Goal: Transaction & Acquisition: Obtain resource

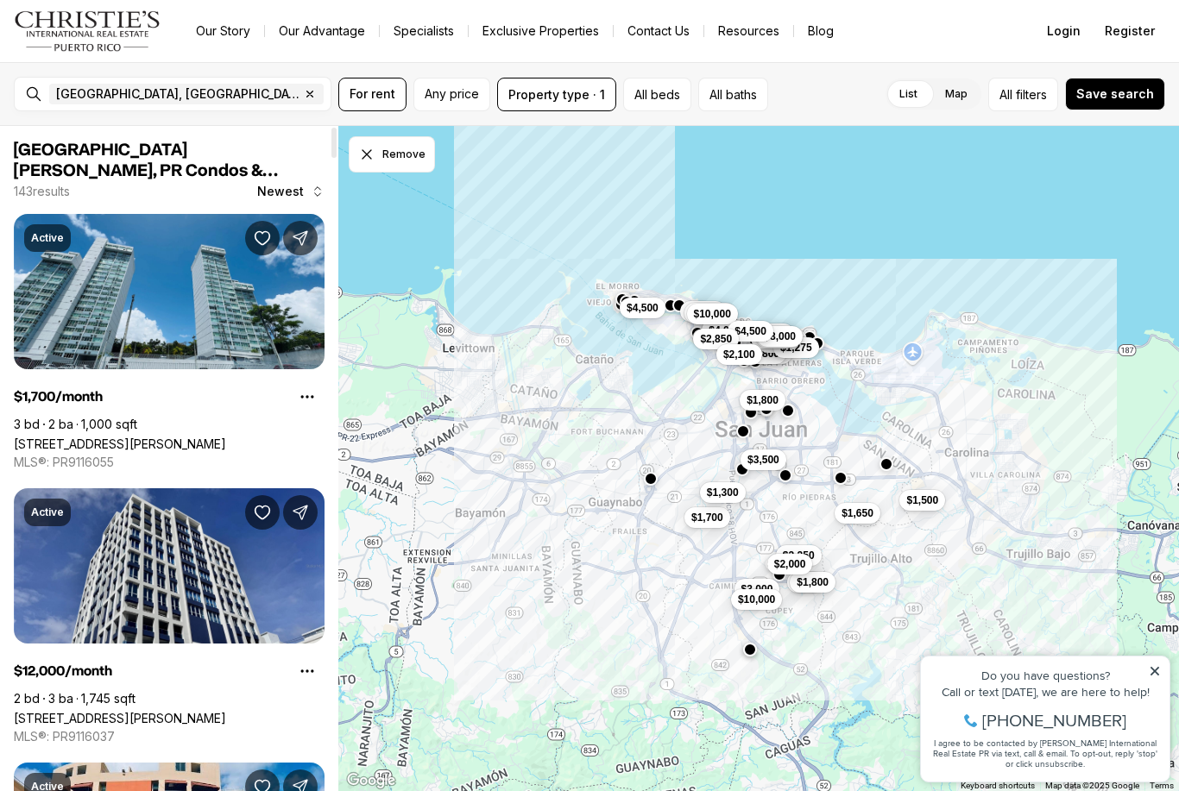
click at [1058, 87] on button "All filters" at bounding box center [1023, 95] width 70 height 34
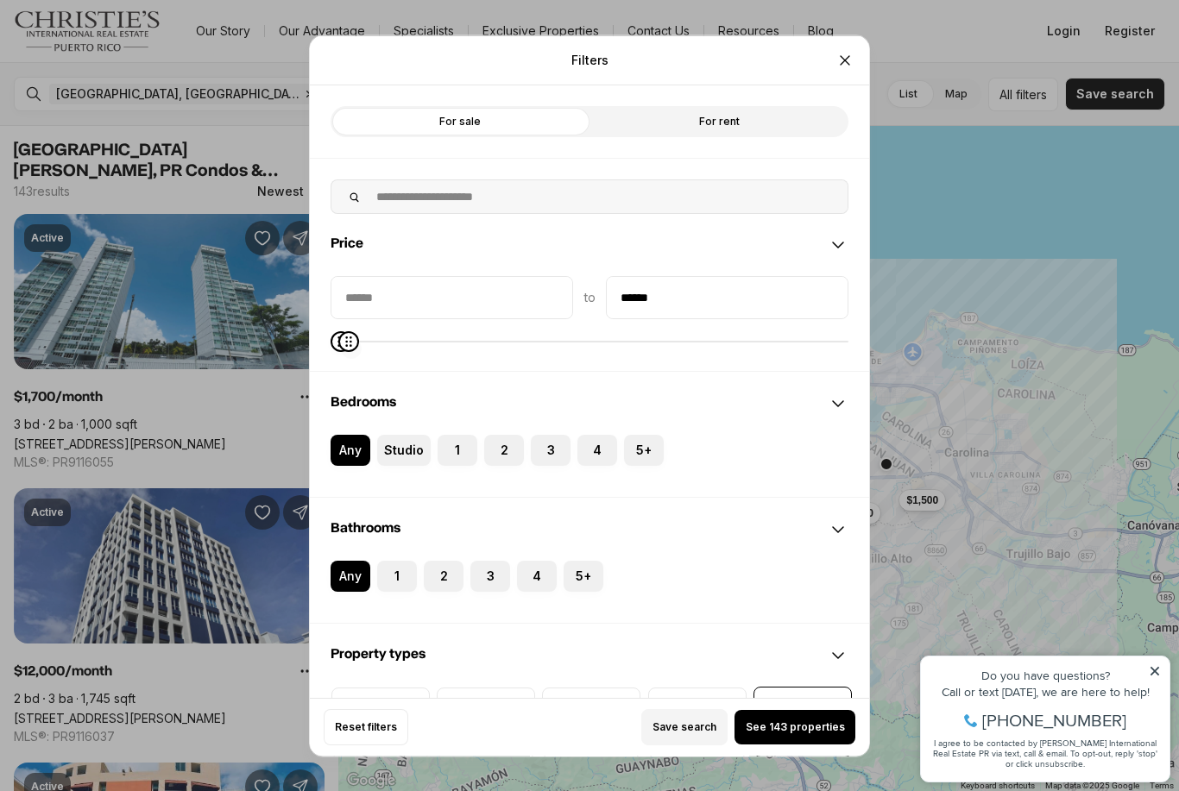
type input "******"
click at [822, 745] on button "See 6 properties" at bounding box center [794, 727] width 121 height 35
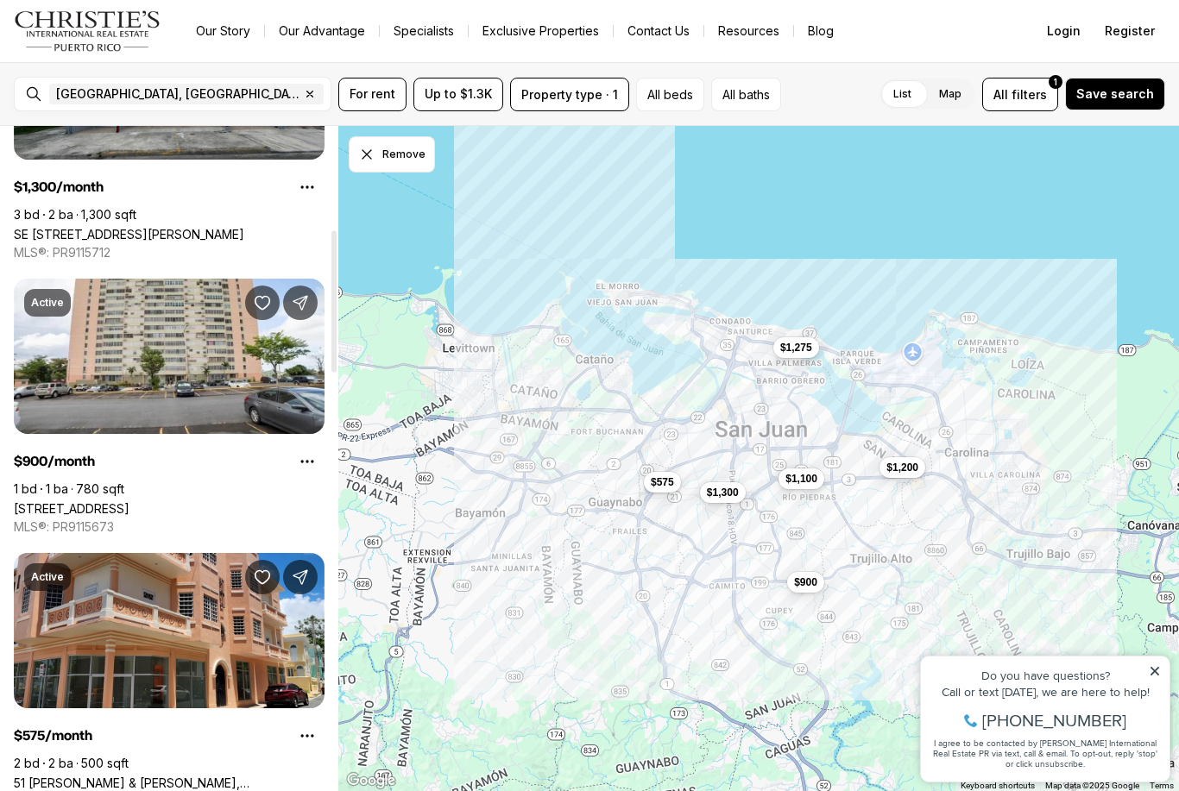
scroll to position [486, 0]
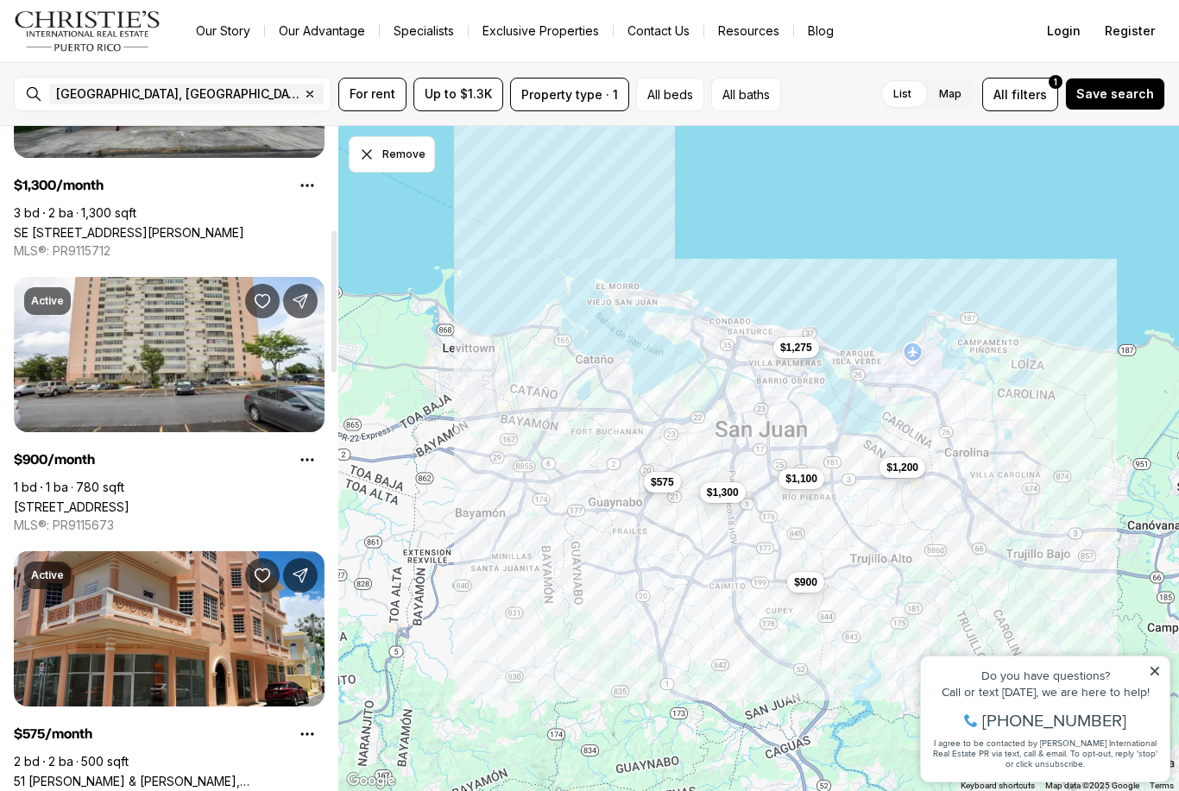
click at [129, 500] on link "1 CALLE 11 #803, CUPEY PR, 00926" at bounding box center [72, 507] width 116 height 15
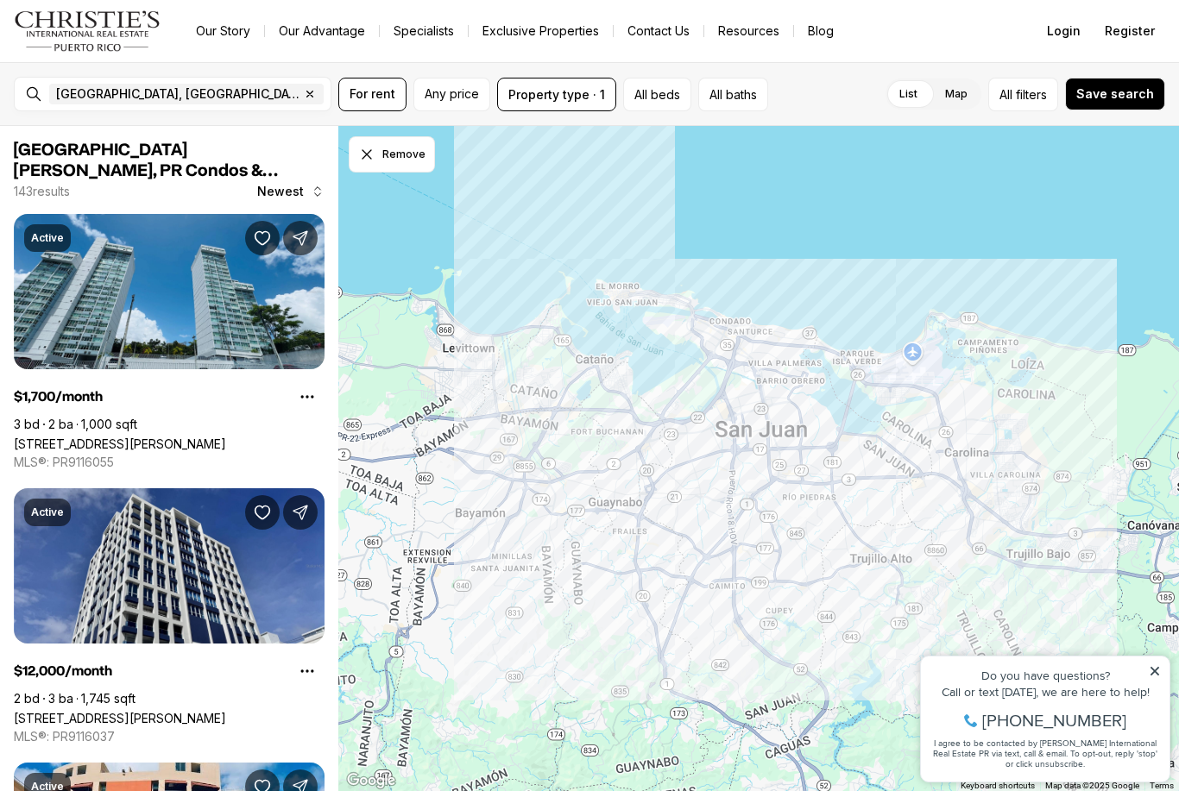
scroll to position [486, 0]
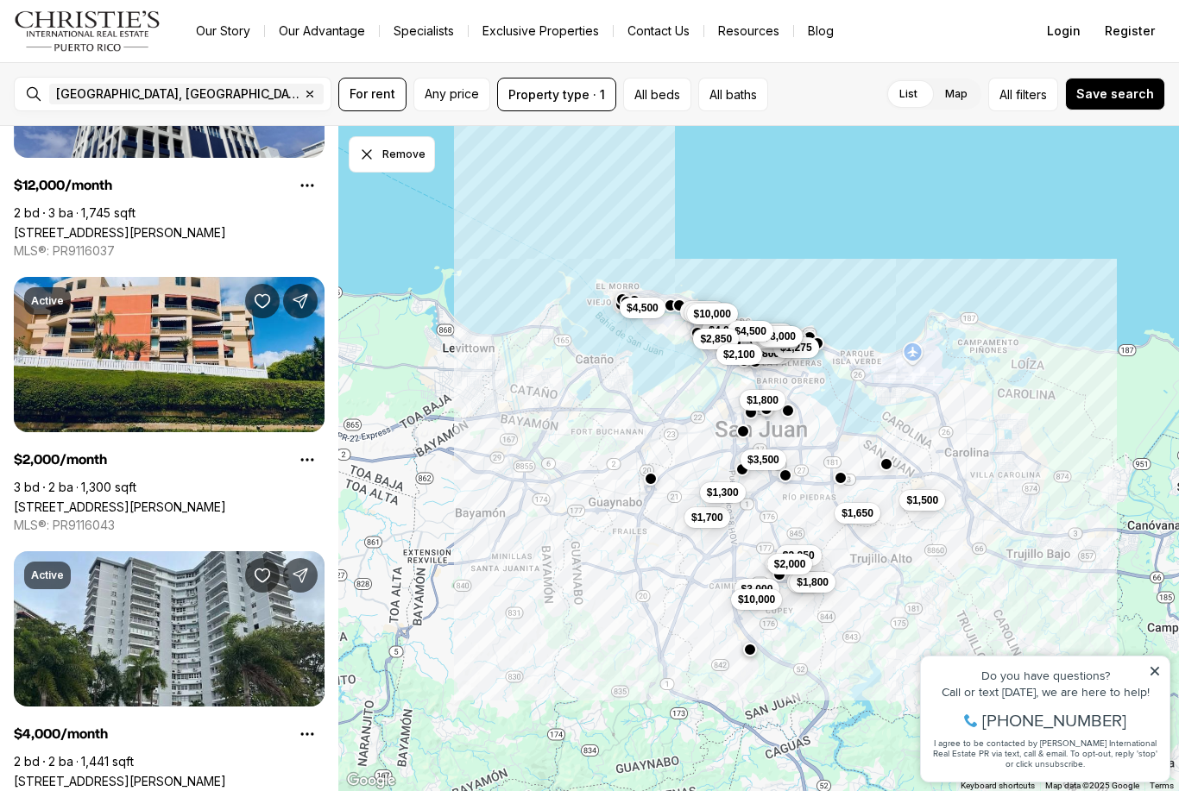
click at [1033, 86] on span "filters" at bounding box center [1031, 94] width 31 height 18
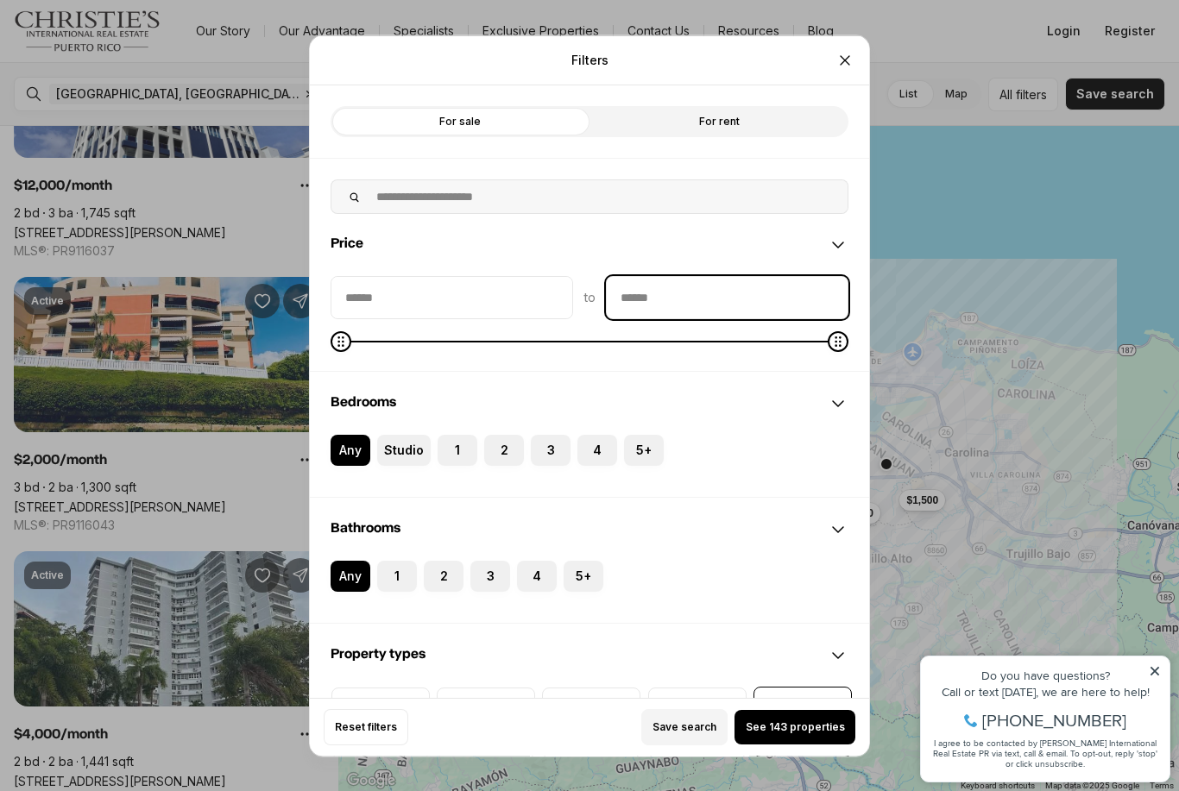
click at [727, 276] on input "priceMax" at bounding box center [727, 296] width 241 height 41
type input "******"
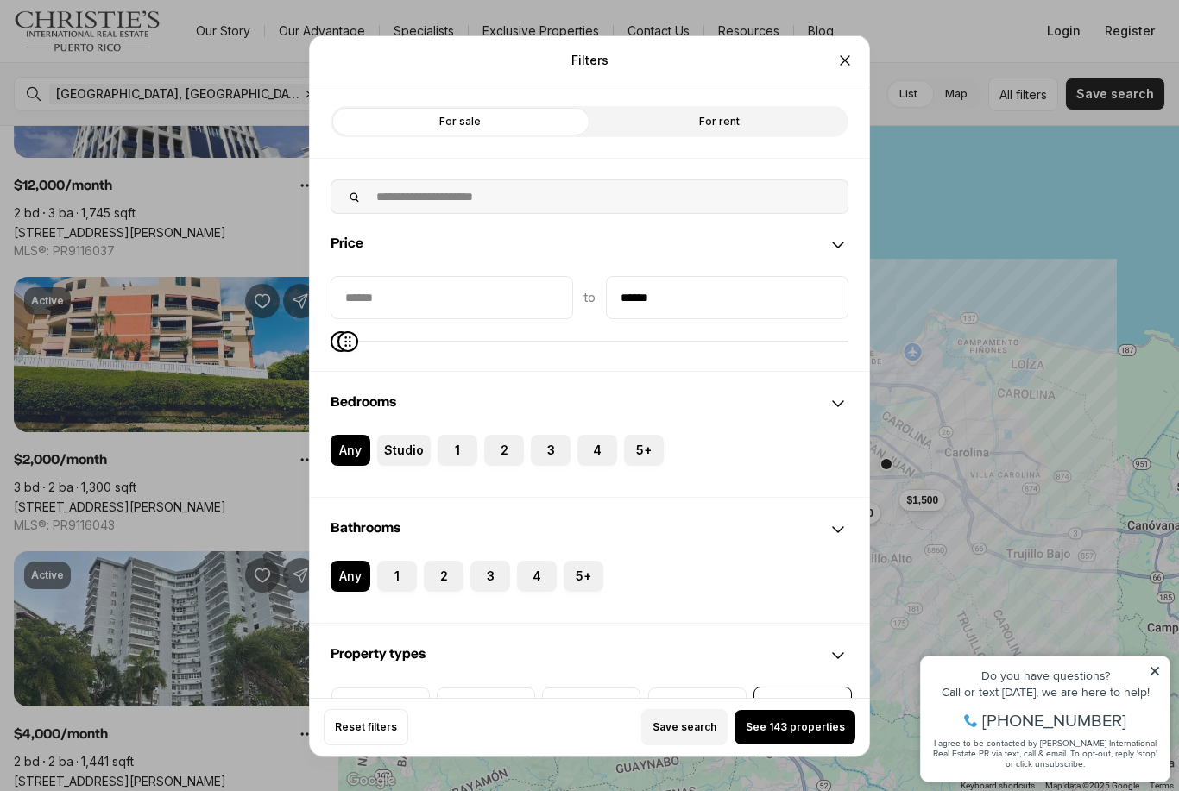
click at [802, 734] on span "See 143 properties" at bounding box center [795, 728] width 99 height 14
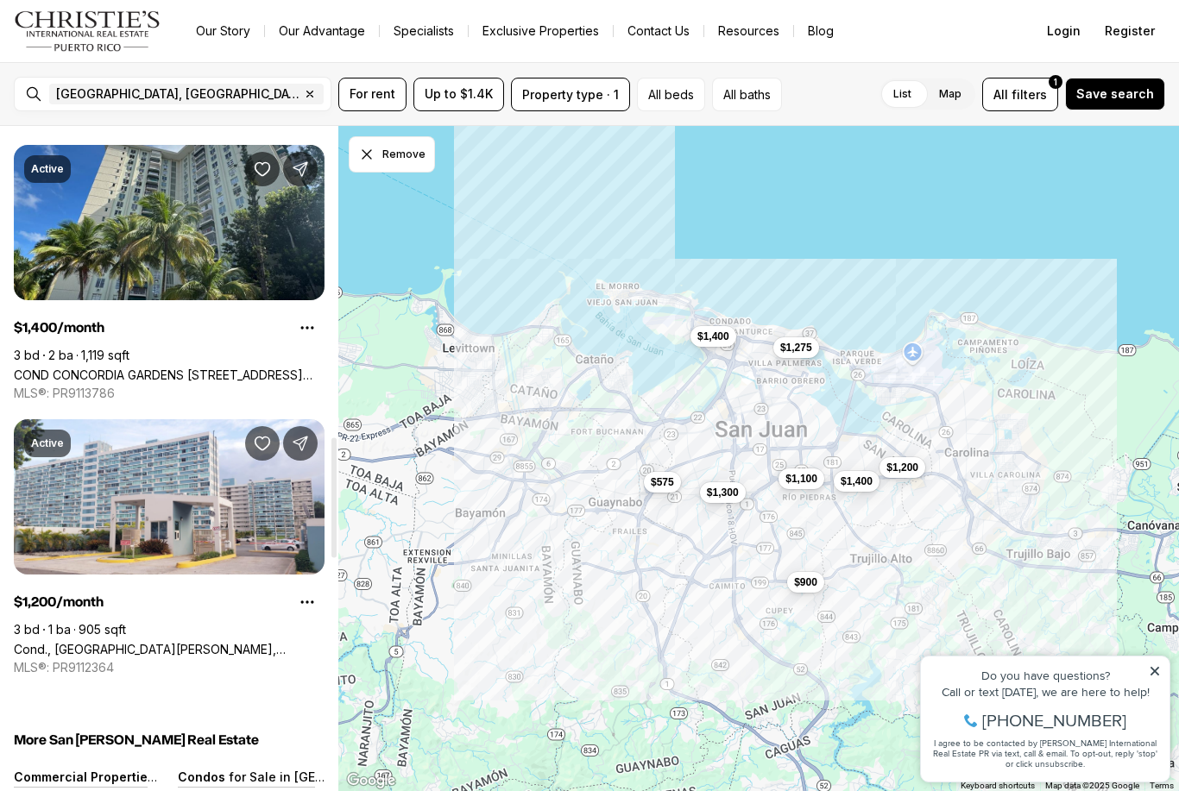
scroll to position [1716, 0]
click at [306, 329] on icon "Property options" at bounding box center [307, 327] width 13 height 3
click at [275, 368] on link "COND CONCORDIA GARDENS II #11-K, SAN JUAN PR, 00924" at bounding box center [169, 375] width 311 height 15
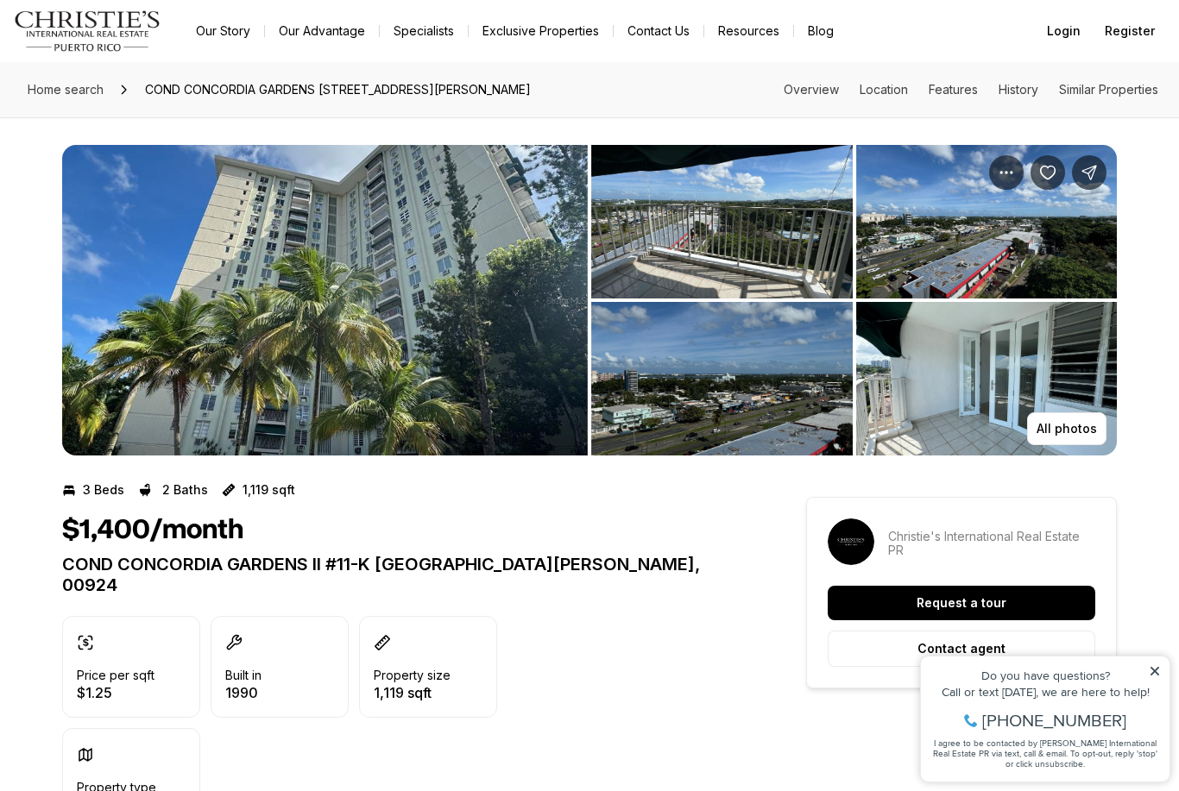
click at [1071, 438] on button "All photos" at bounding box center [1066, 429] width 79 height 33
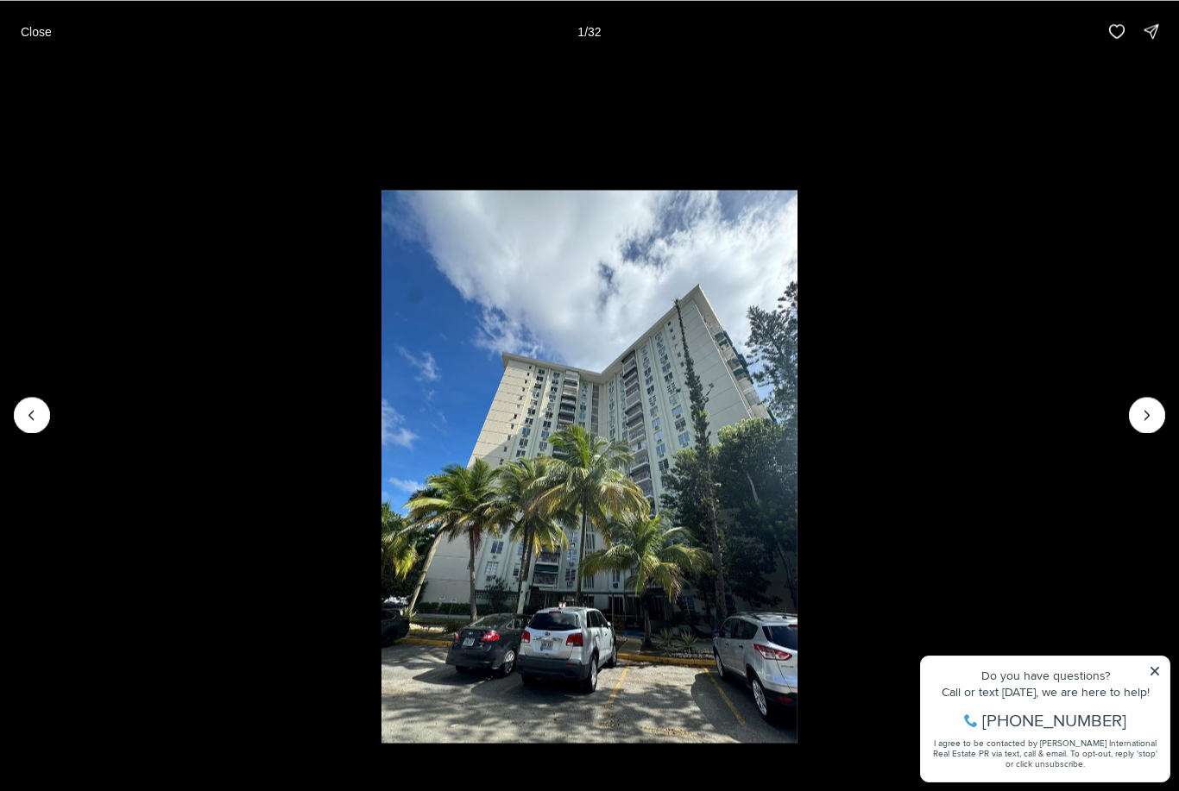
click at [1144, 422] on icon "Next slide" at bounding box center [1146, 415] width 17 height 17
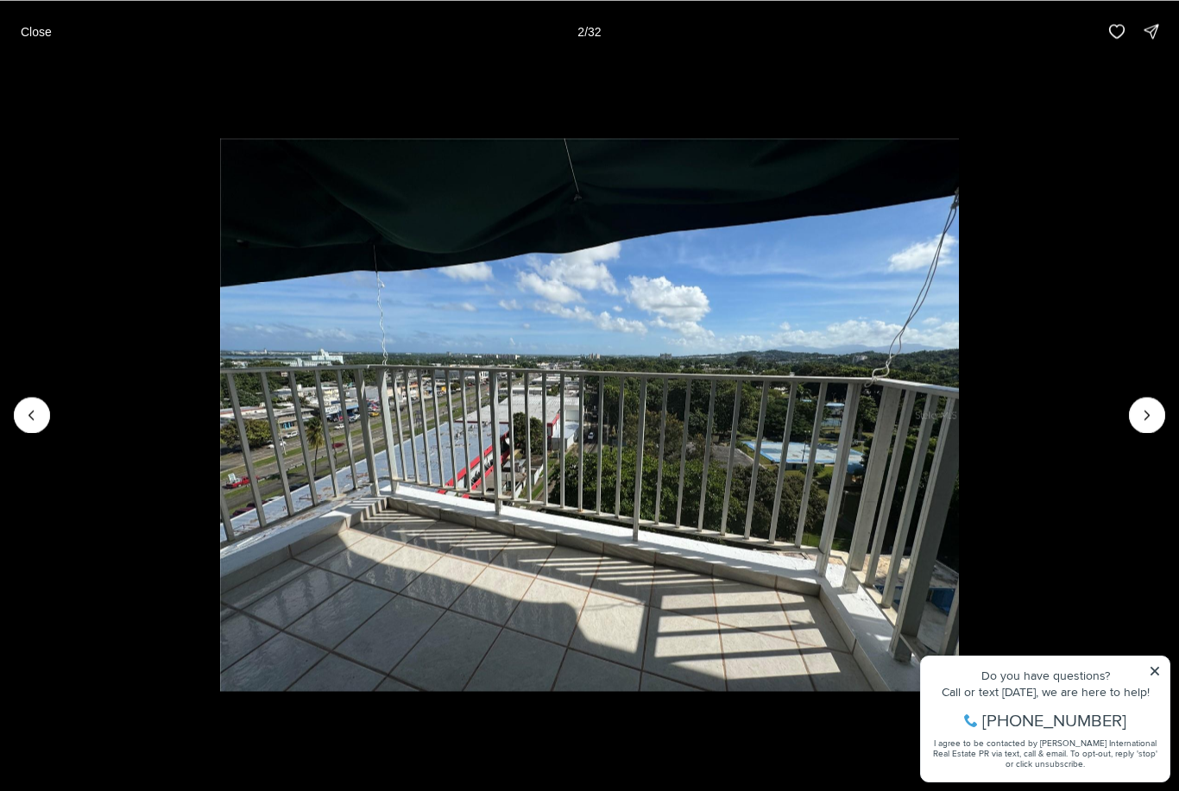
click at [1153, 422] on icon "Next slide" at bounding box center [1146, 415] width 17 height 17
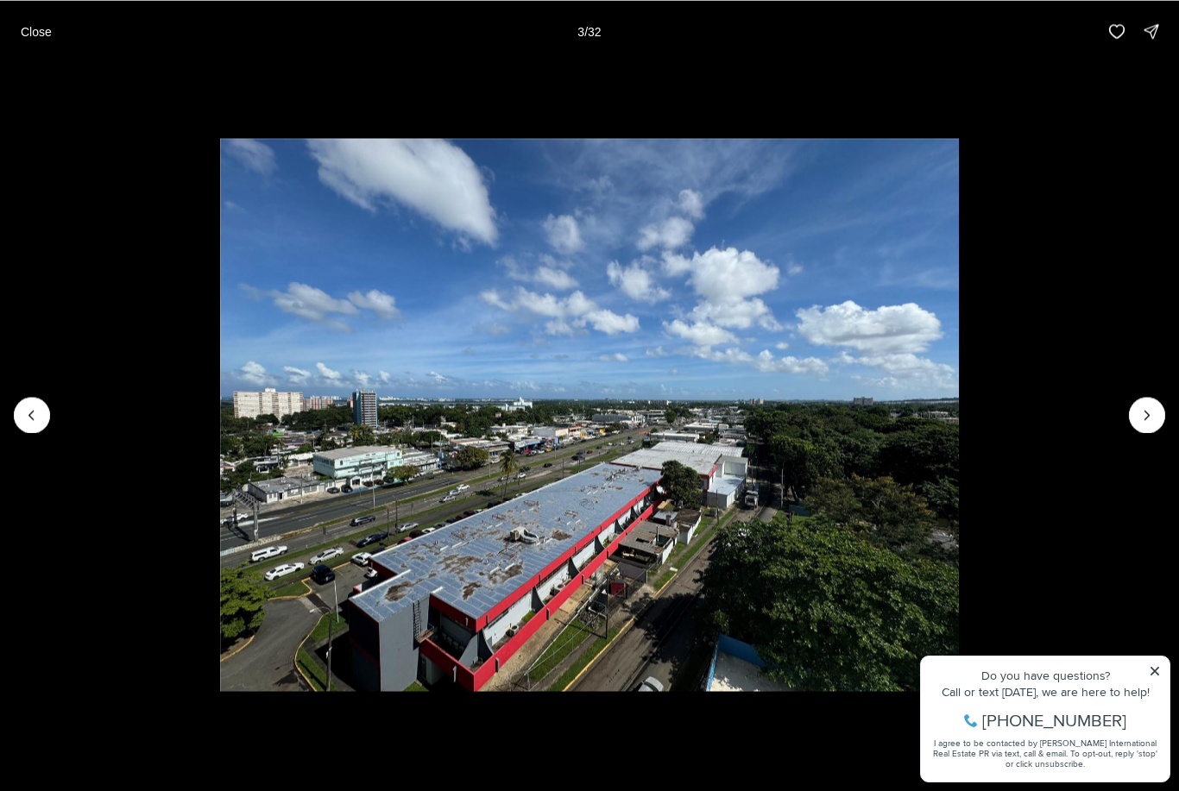
click at [1145, 420] on icon "Next slide" at bounding box center [1146, 415] width 17 height 17
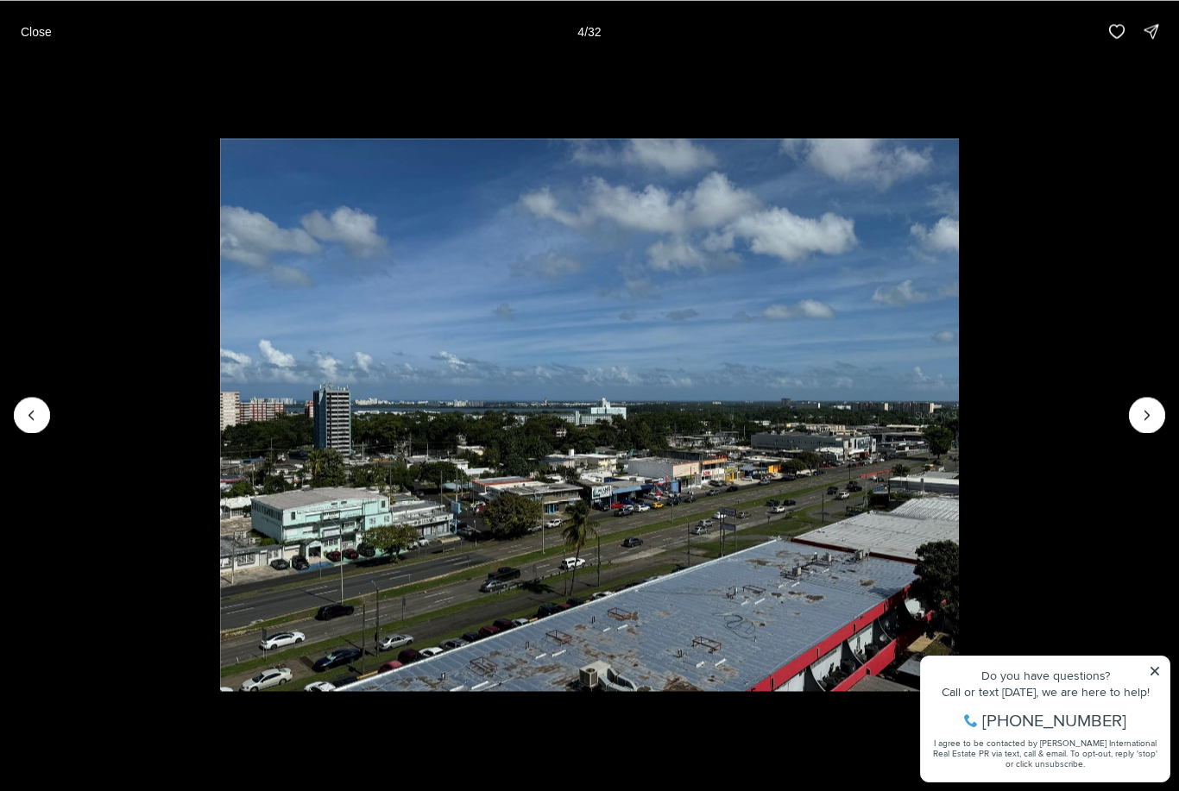
click at [1150, 413] on icon "Next slide" at bounding box center [1146, 415] width 17 height 17
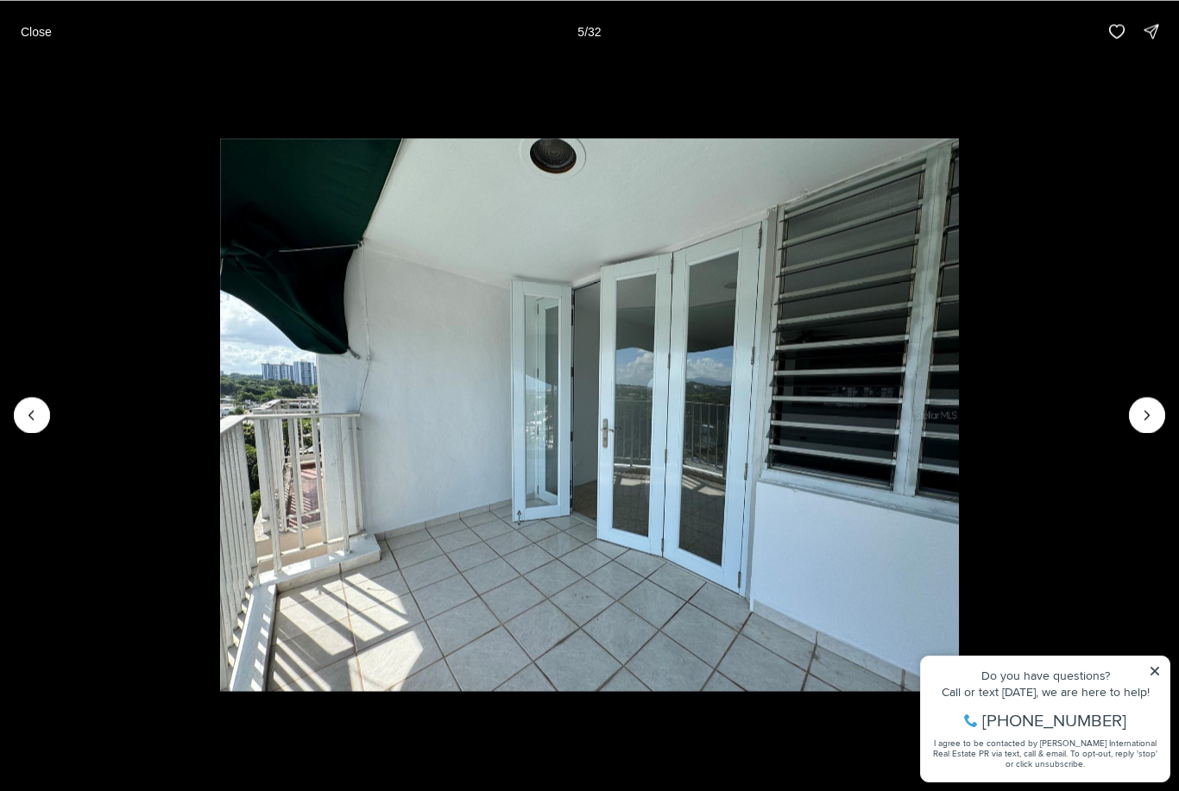
click at [1143, 421] on icon "Next slide" at bounding box center [1146, 415] width 17 height 17
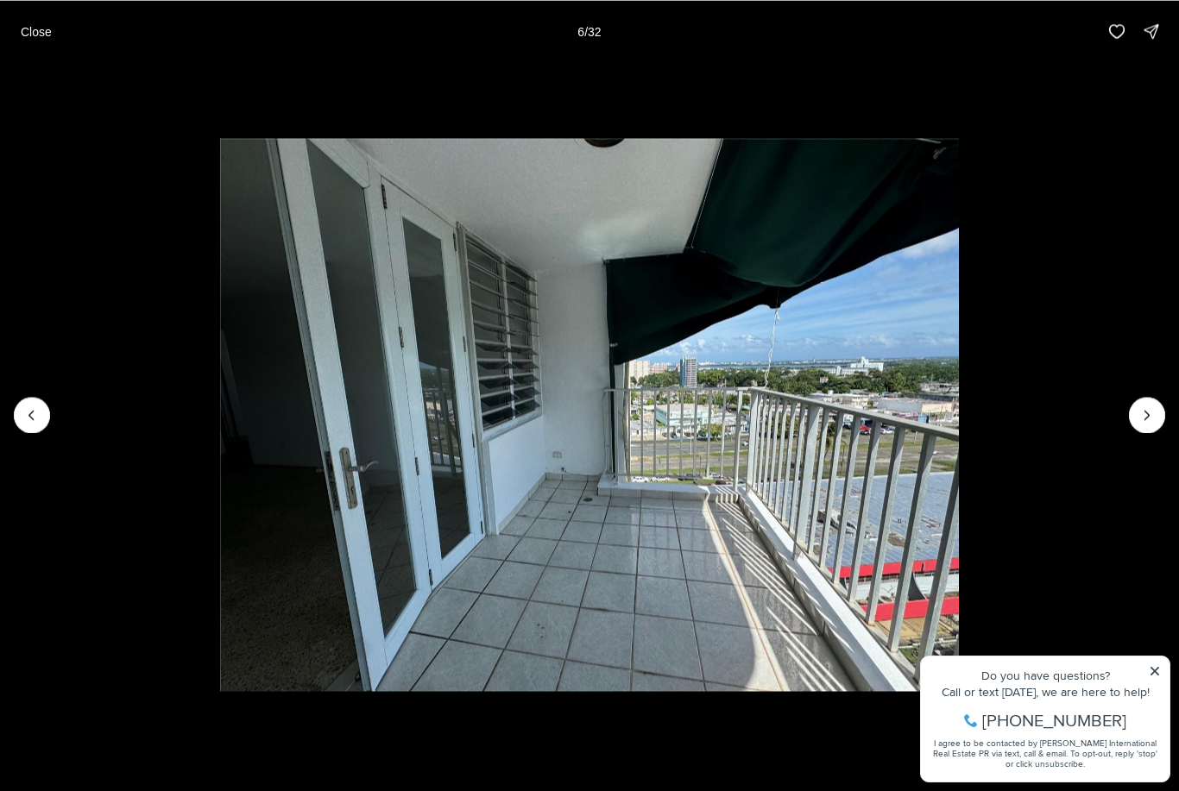
click at [1142, 420] on icon "Next slide" at bounding box center [1146, 415] width 17 height 17
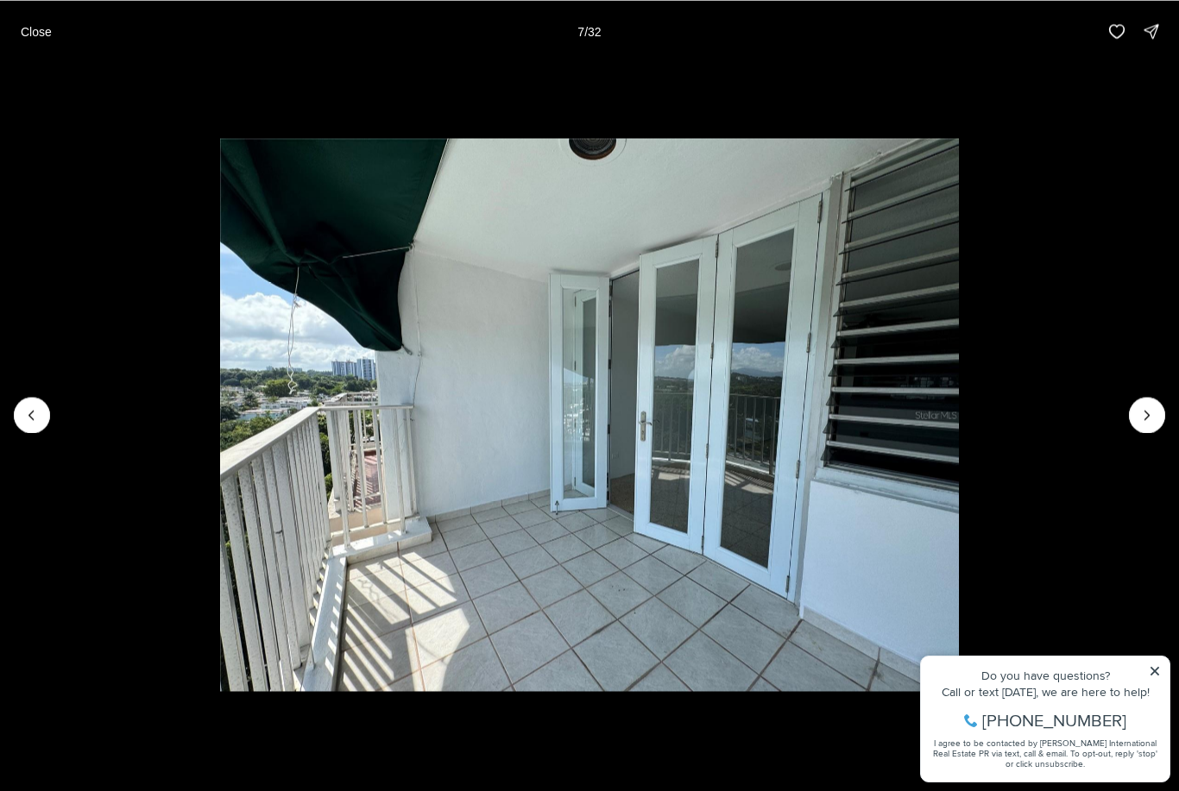
click at [1144, 423] on icon "Next slide" at bounding box center [1146, 415] width 17 height 17
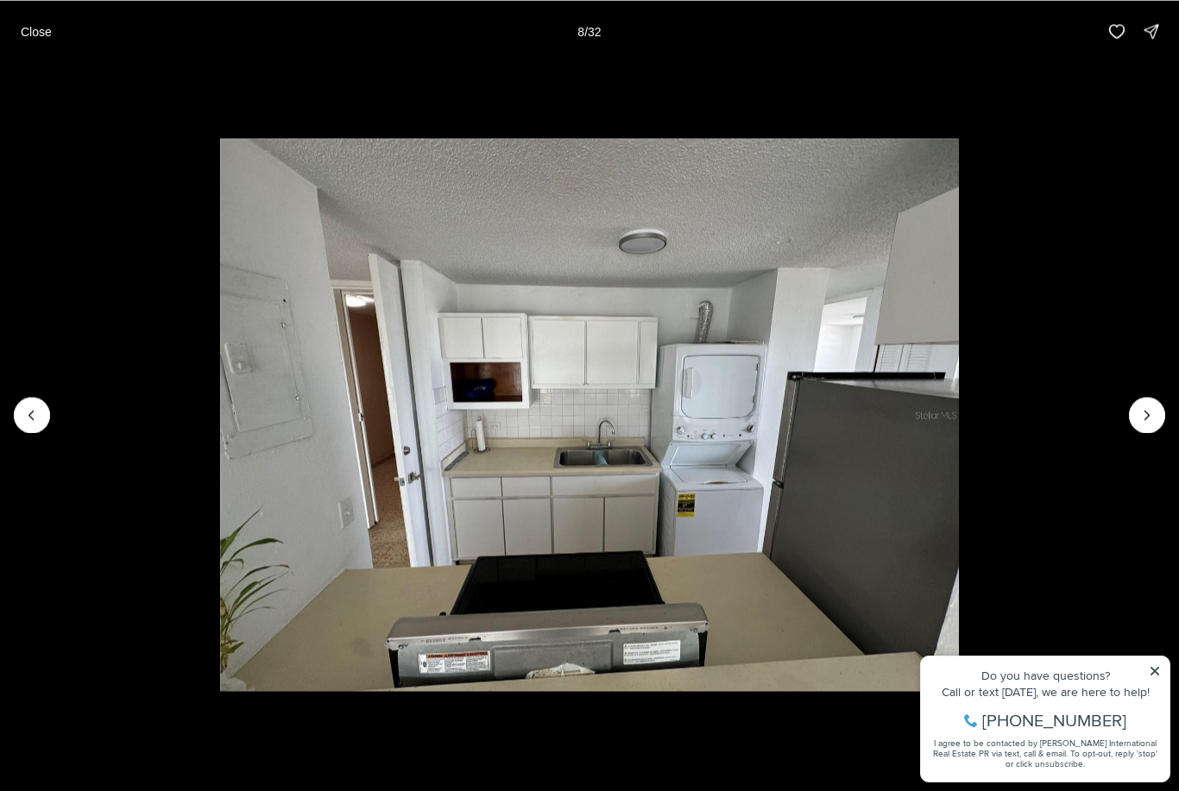
click at [1146, 432] on button "Next slide" at bounding box center [1147, 415] width 36 height 36
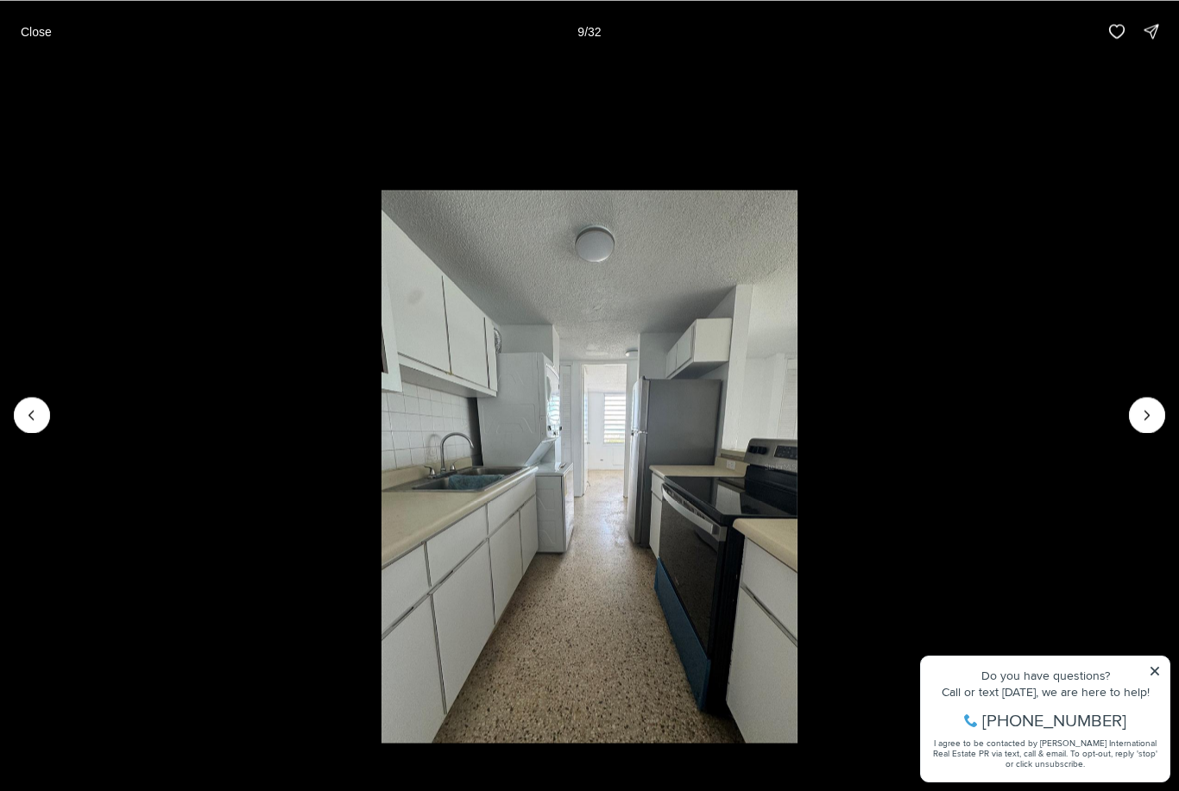
click at [1145, 435] on li "9 of 32" at bounding box center [589, 414] width 1179 height 705
click at [1150, 418] on icon "Next slide" at bounding box center [1146, 415] width 17 height 17
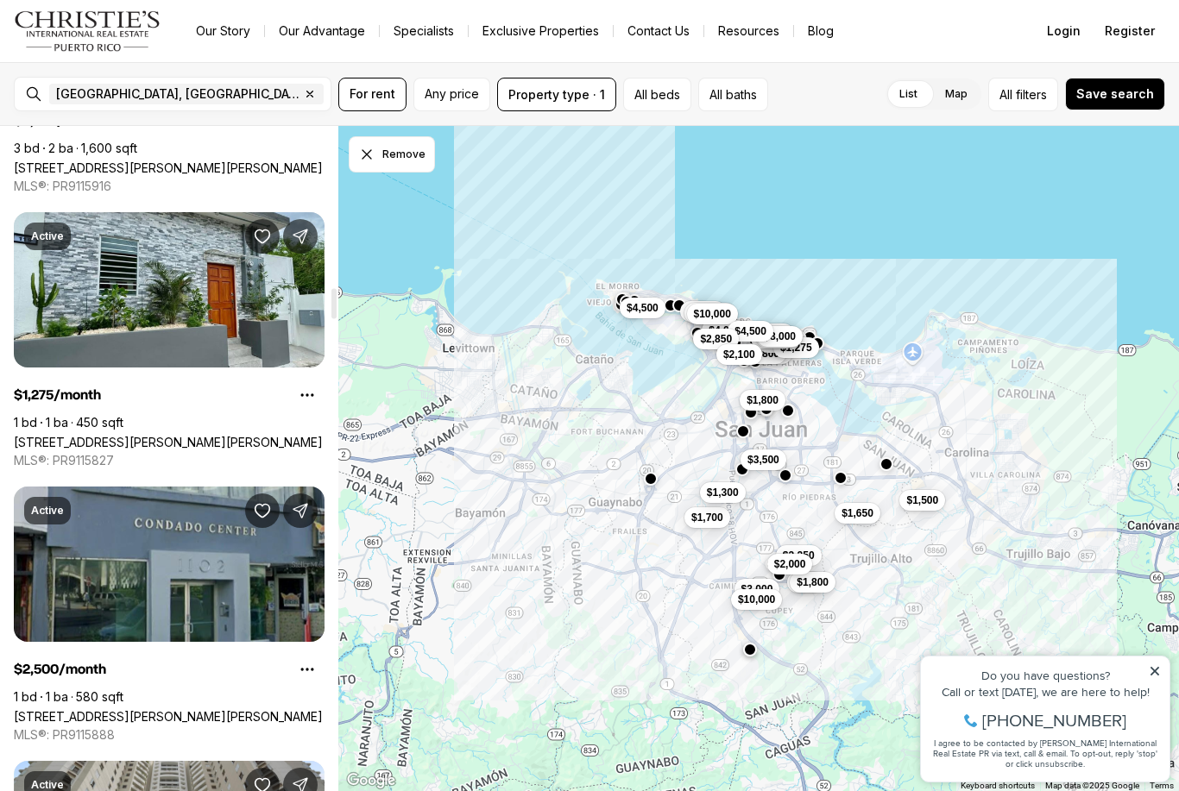
scroll to position [3570, 0]
click at [209, 434] on link "[STREET_ADDRESS][PERSON_NAME][PERSON_NAME]" at bounding box center [168, 441] width 309 height 15
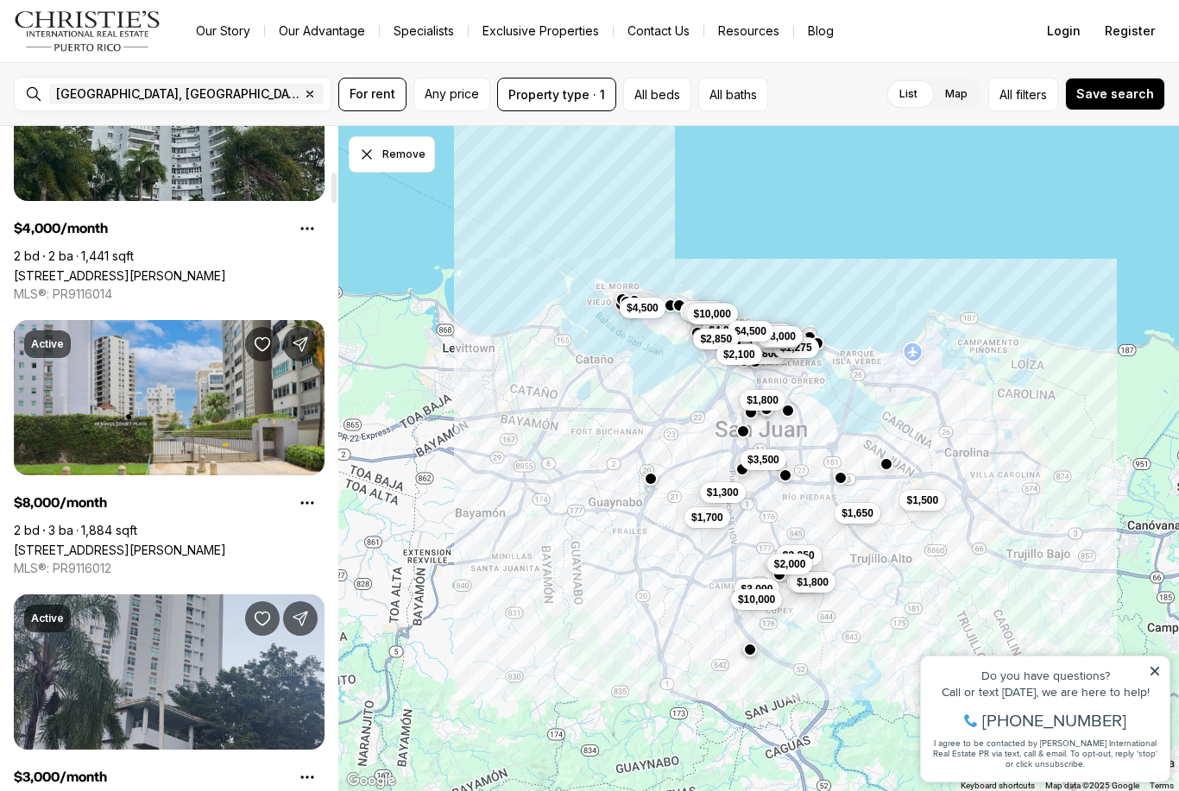
click at [1034, 88] on span "filters" at bounding box center [1031, 94] width 31 height 18
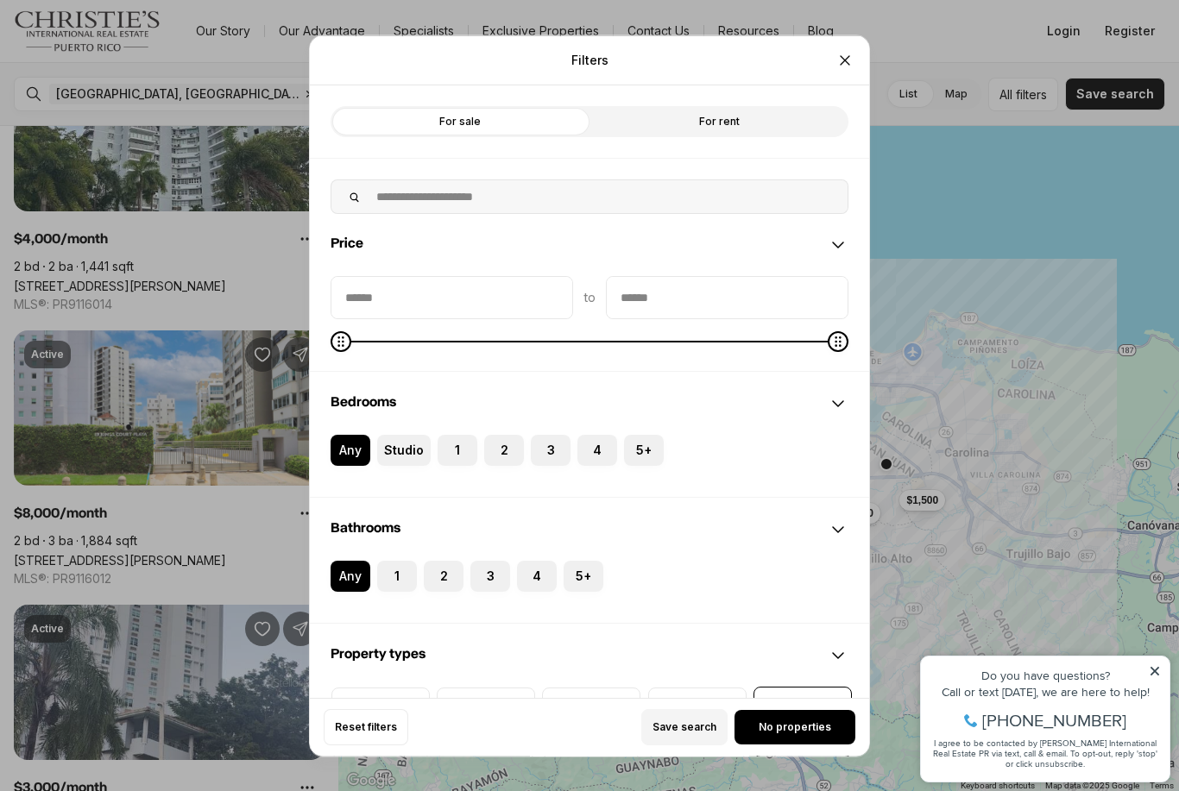
scroll to position [981, 0]
type input "******"
click at [824, 734] on span "See 12 properties" at bounding box center [795, 728] width 92 height 14
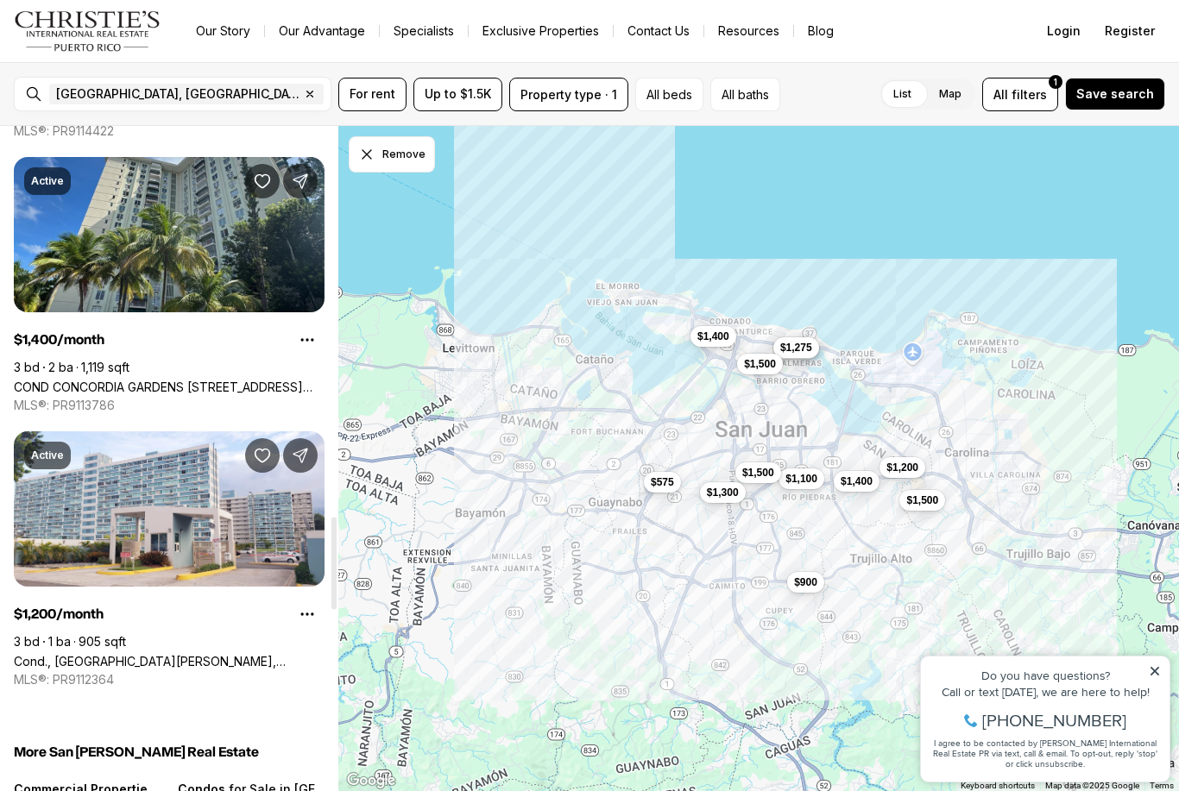
scroll to position [2801, 0]
click at [255, 381] on link "COND CONCORDIA GARDENS II #11-K, SAN JUAN PR, 00924" at bounding box center [169, 388] width 311 height 15
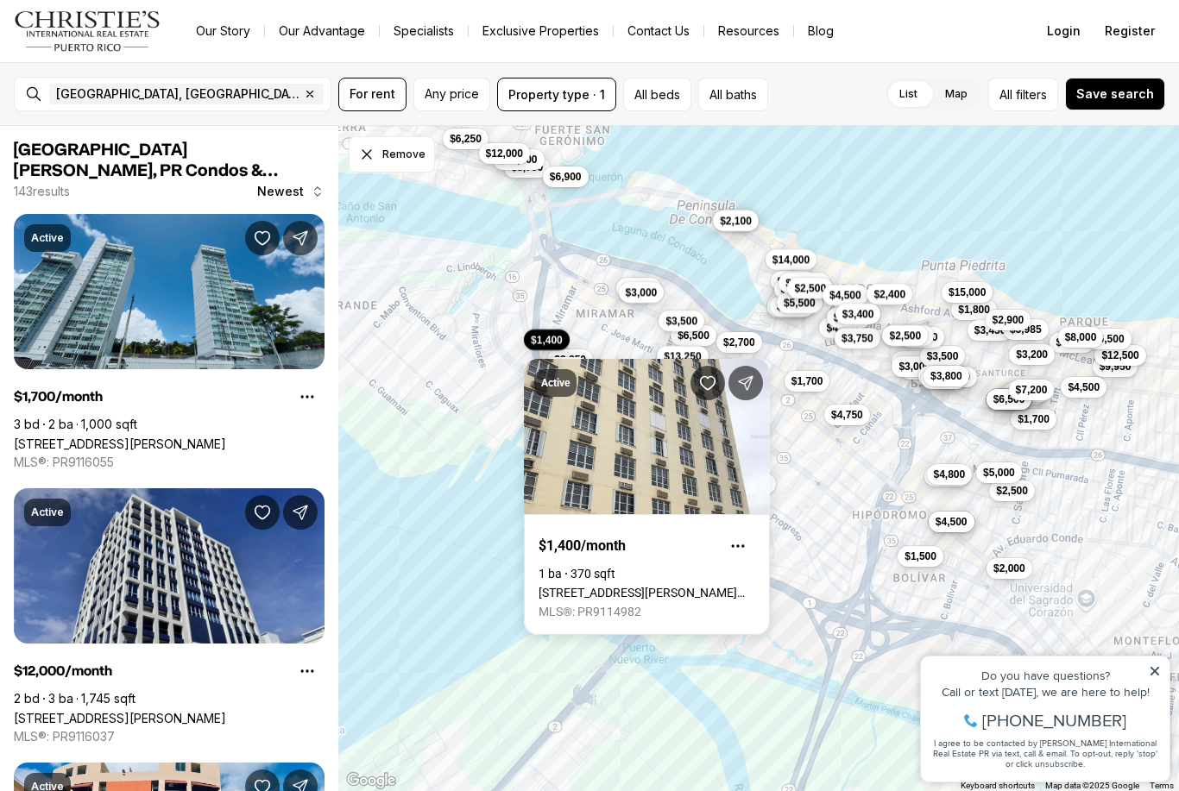
click at [680, 586] on link "[STREET_ADDRESS][PERSON_NAME][PERSON_NAME]" at bounding box center [647, 593] width 217 height 14
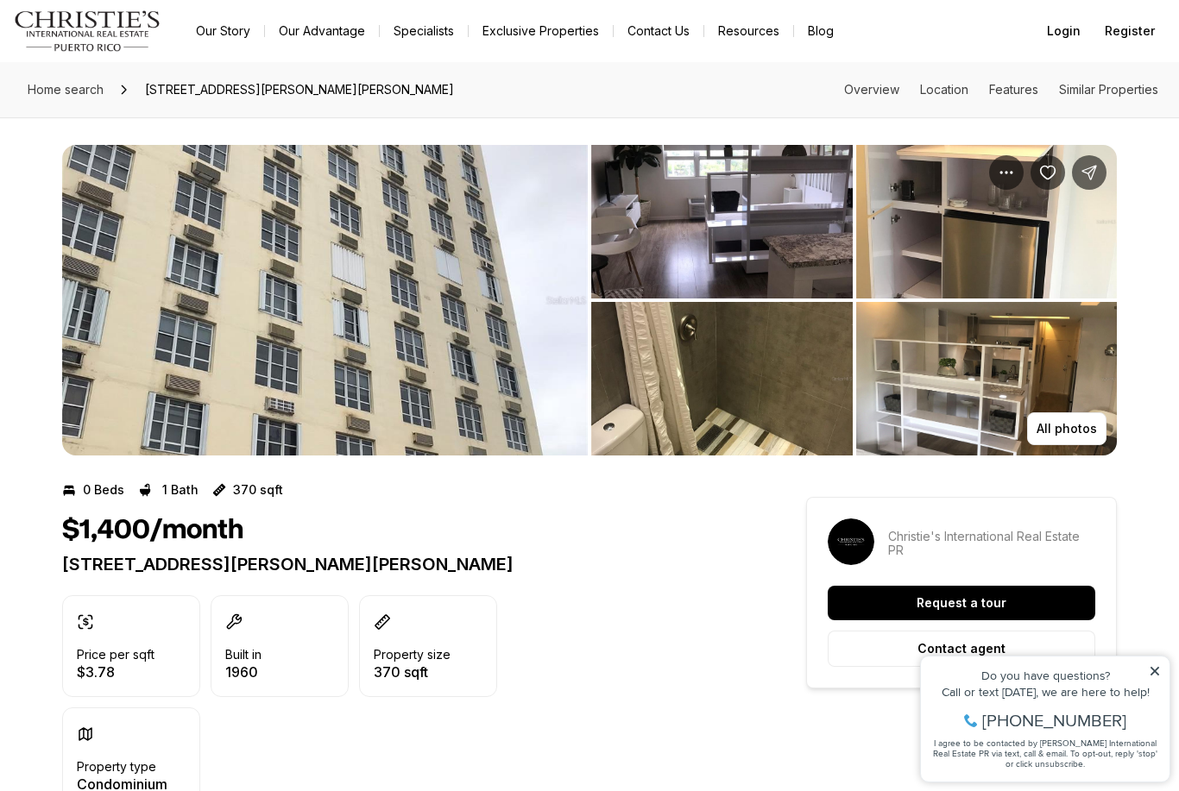
click at [1025, 380] on img "View image gallery" at bounding box center [987, 379] width 262 height 154
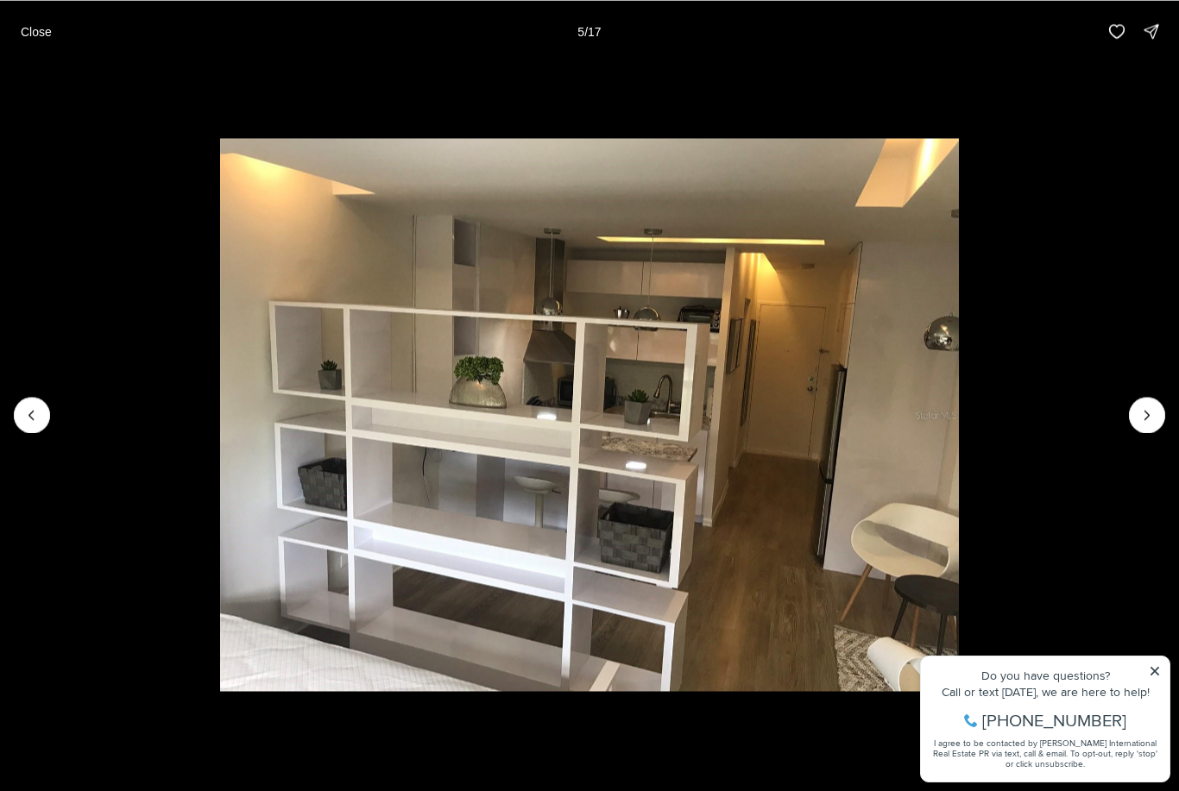
click at [1148, 416] on icon "Next slide" at bounding box center [1147, 415] width 4 height 9
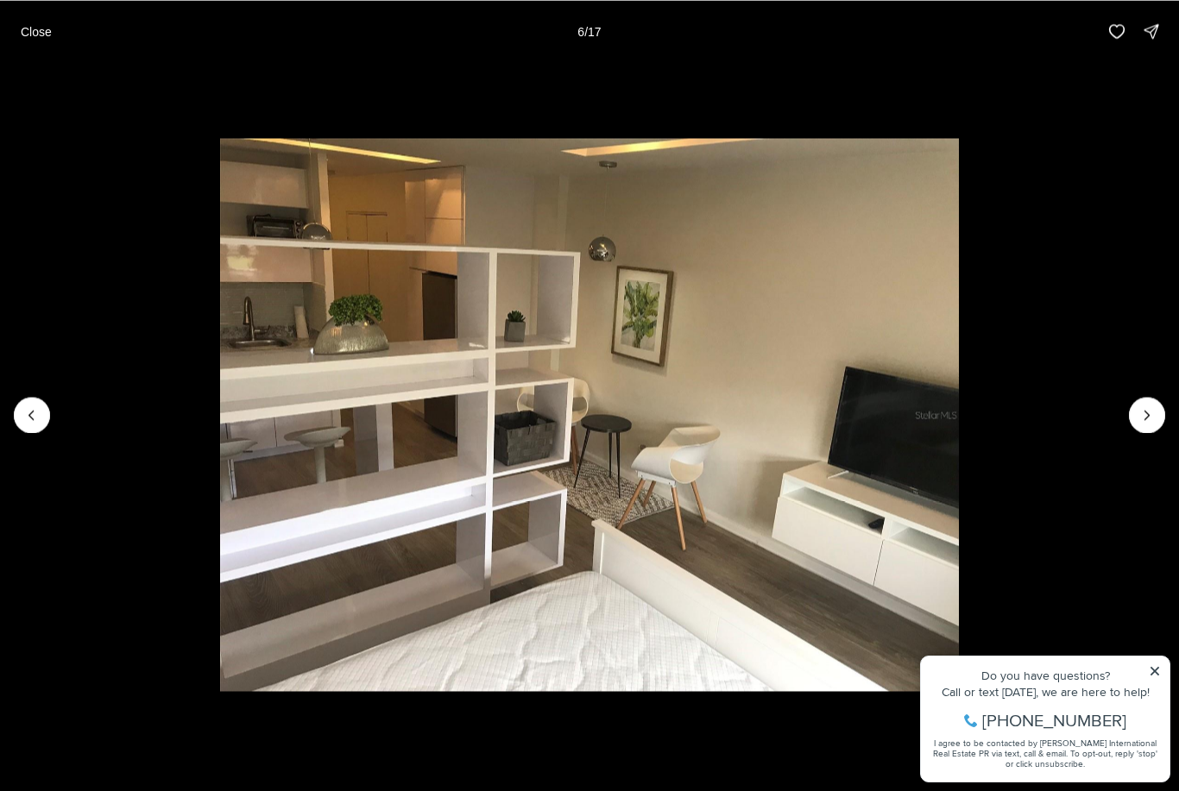
click at [1149, 419] on icon "Next slide" at bounding box center [1146, 415] width 17 height 17
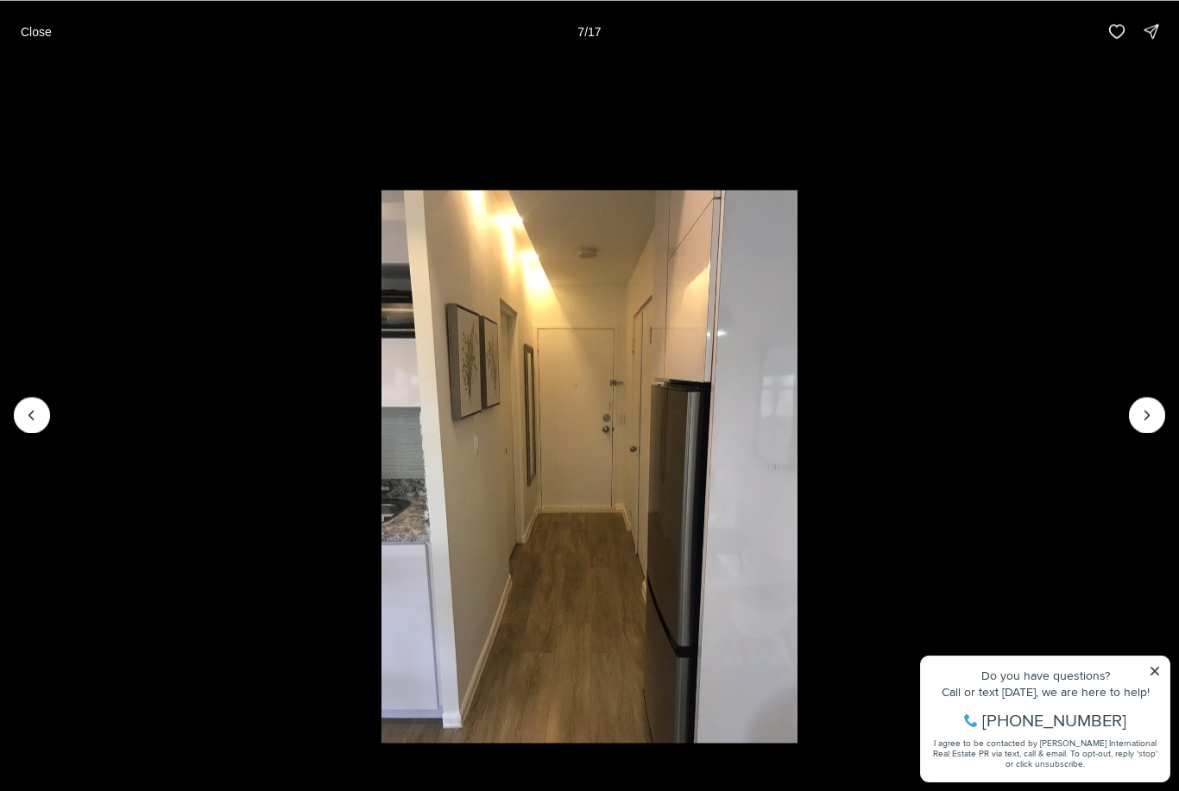
click at [1150, 416] on icon "Next slide" at bounding box center [1146, 415] width 17 height 17
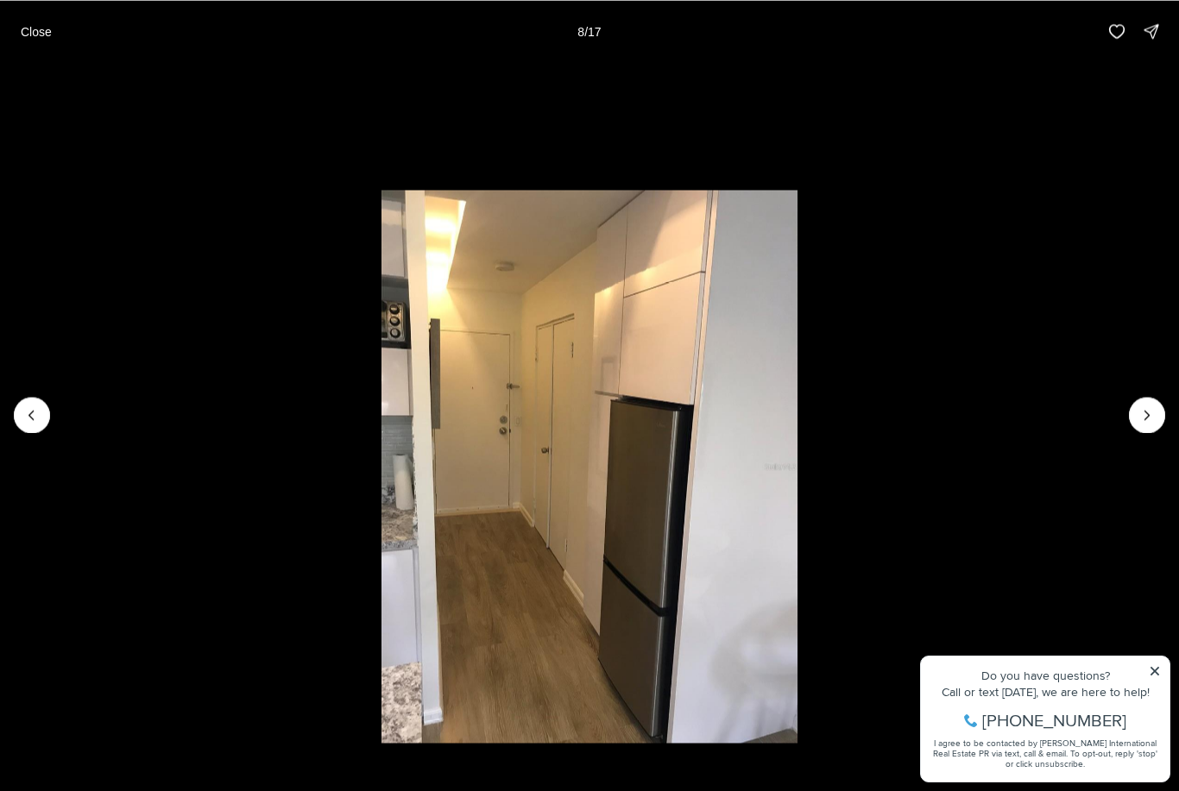
click at [1148, 420] on icon "Next slide" at bounding box center [1146, 415] width 17 height 17
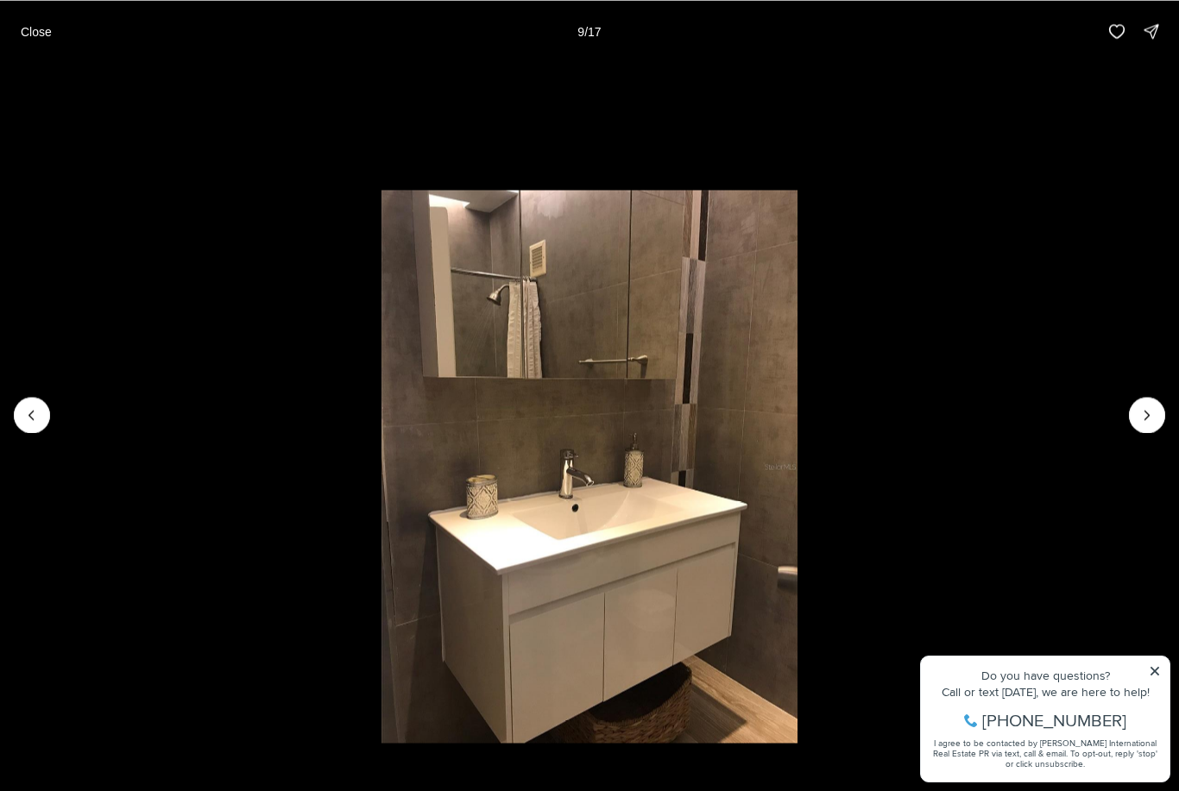
click at [1143, 423] on icon "Next slide" at bounding box center [1146, 415] width 17 height 17
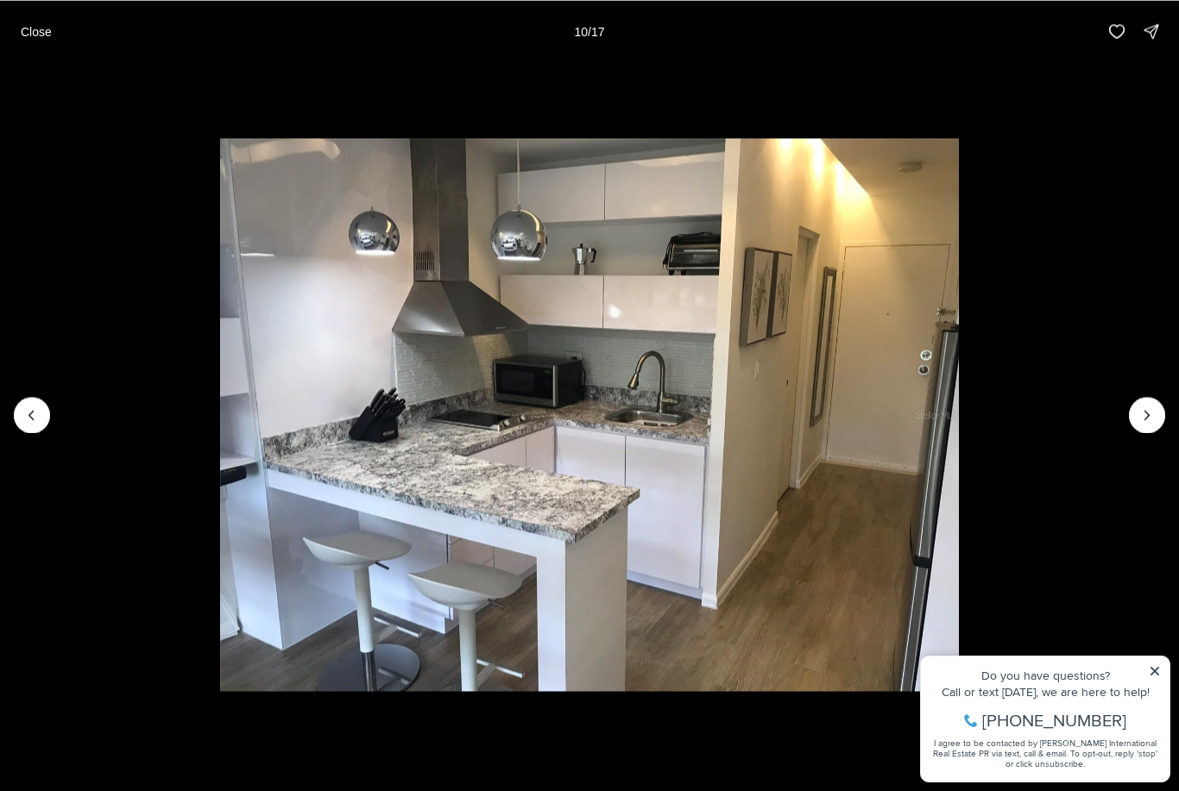
click at [1147, 420] on icon "Next slide" at bounding box center [1146, 415] width 17 height 17
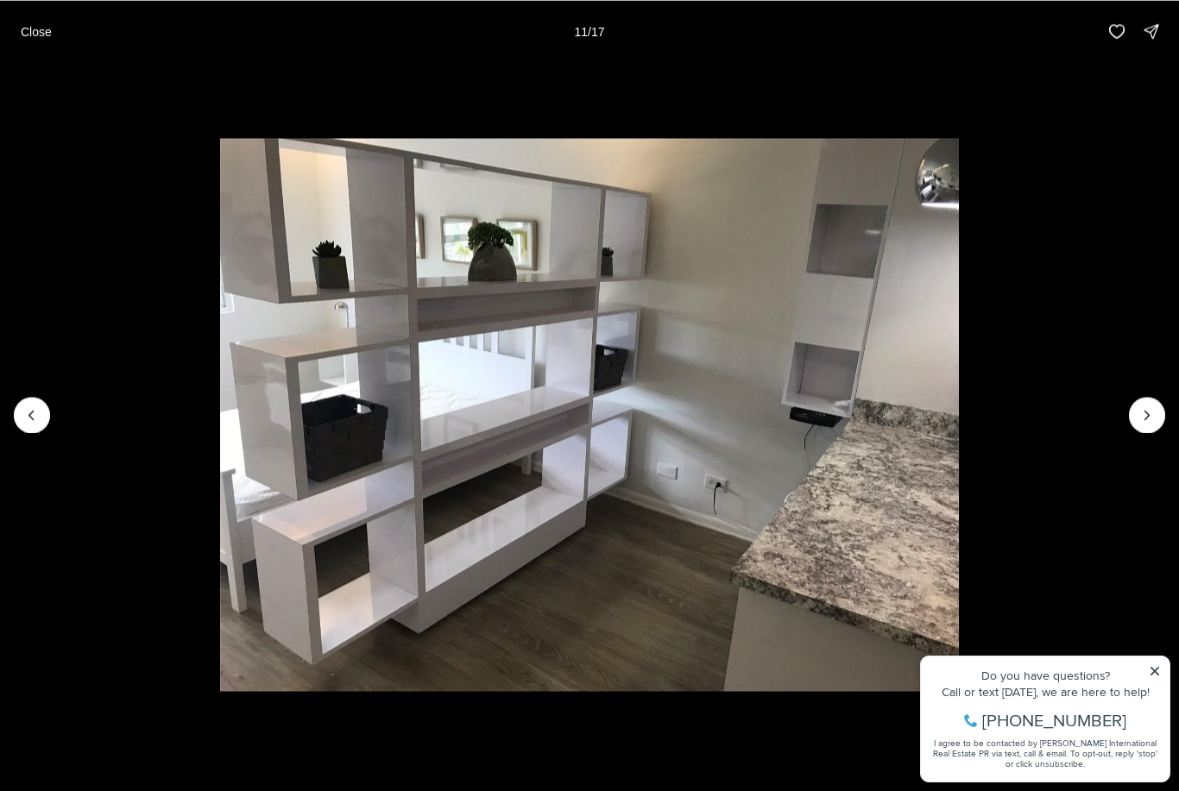
click at [959, 435] on img "11 of 17" at bounding box center [589, 415] width 739 height 554
click at [959, 437] on img "11 of 17" at bounding box center [589, 415] width 739 height 554
click at [1153, 422] on icon "Next slide" at bounding box center [1146, 415] width 17 height 17
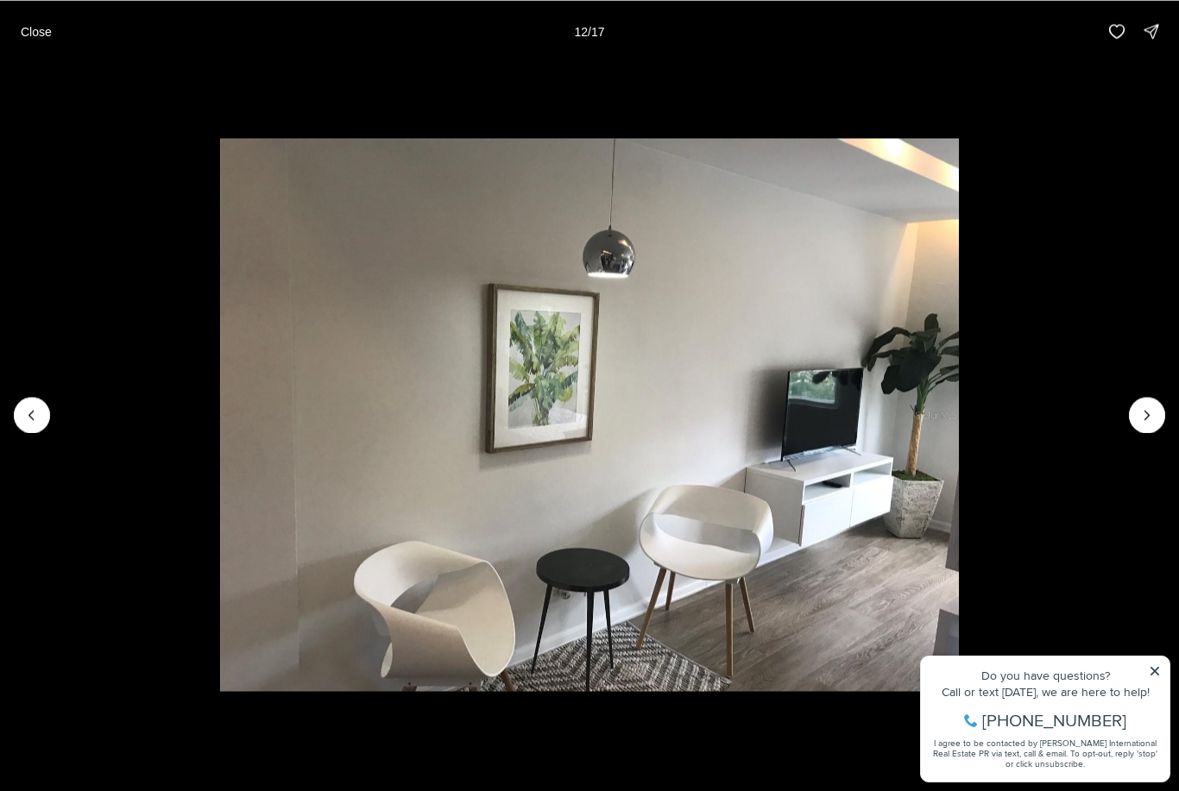
click at [1143, 432] on button "Next slide" at bounding box center [1147, 415] width 36 height 36
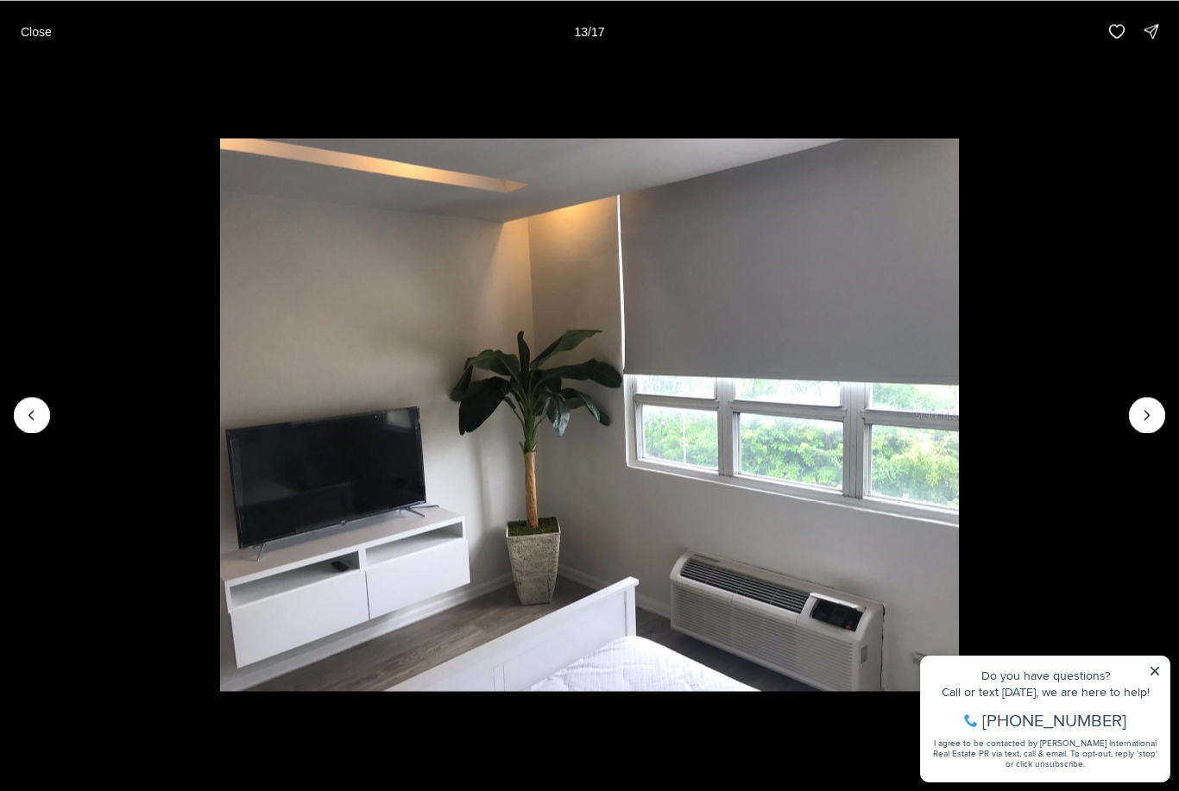
click at [1144, 431] on button "Next slide" at bounding box center [1147, 415] width 36 height 36
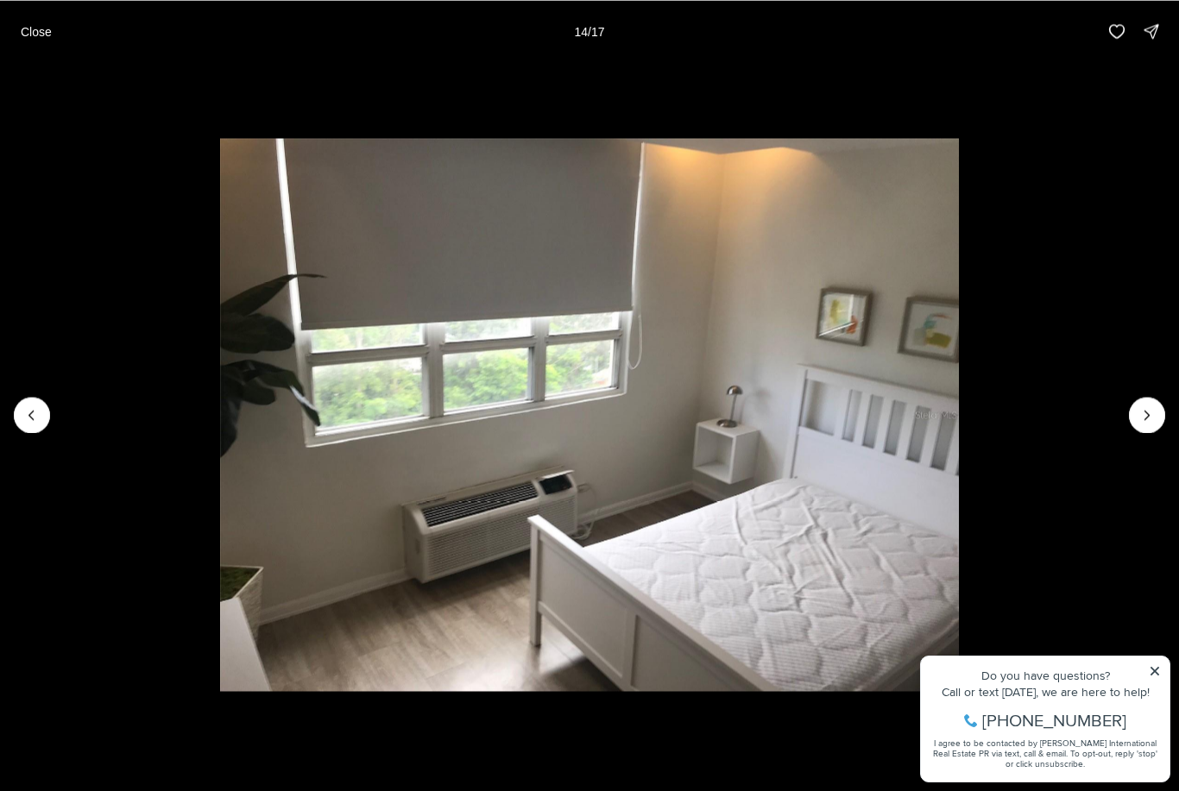
click at [1138, 421] on icon "Next slide" at bounding box center [1146, 415] width 17 height 17
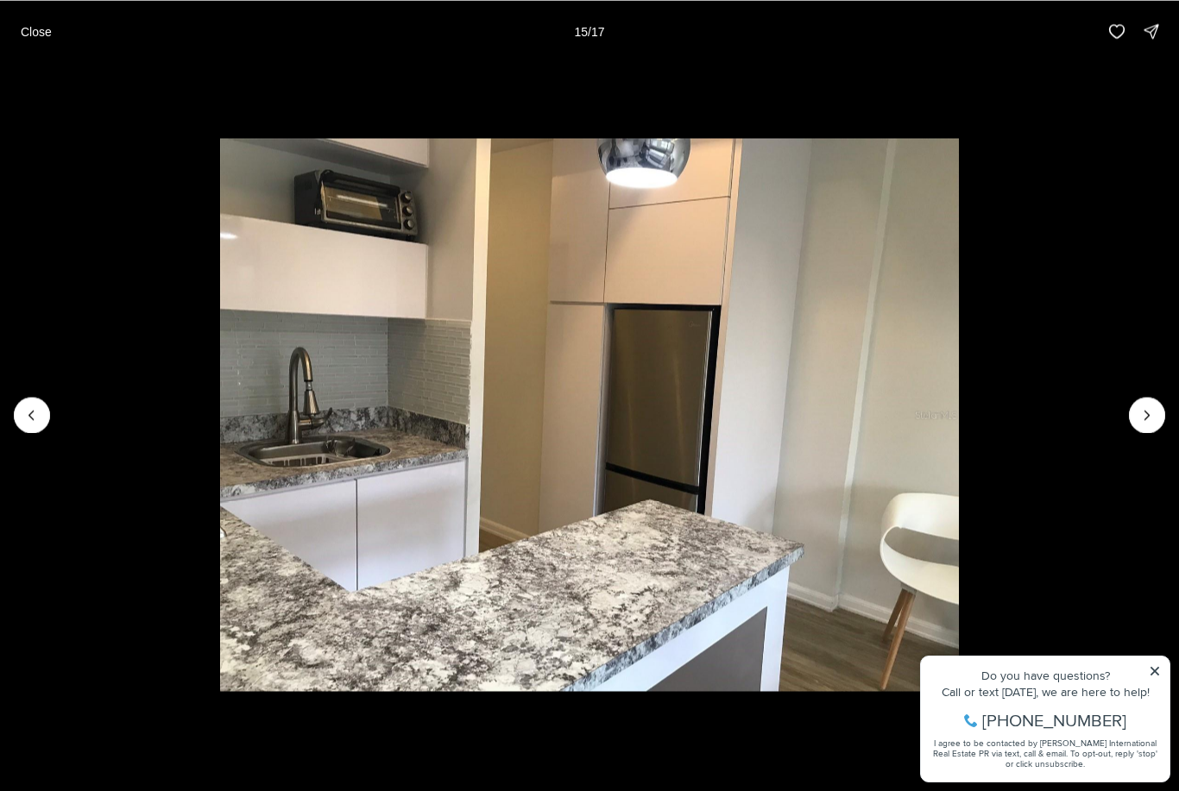
click at [1141, 432] on button "Next slide" at bounding box center [1147, 415] width 36 height 36
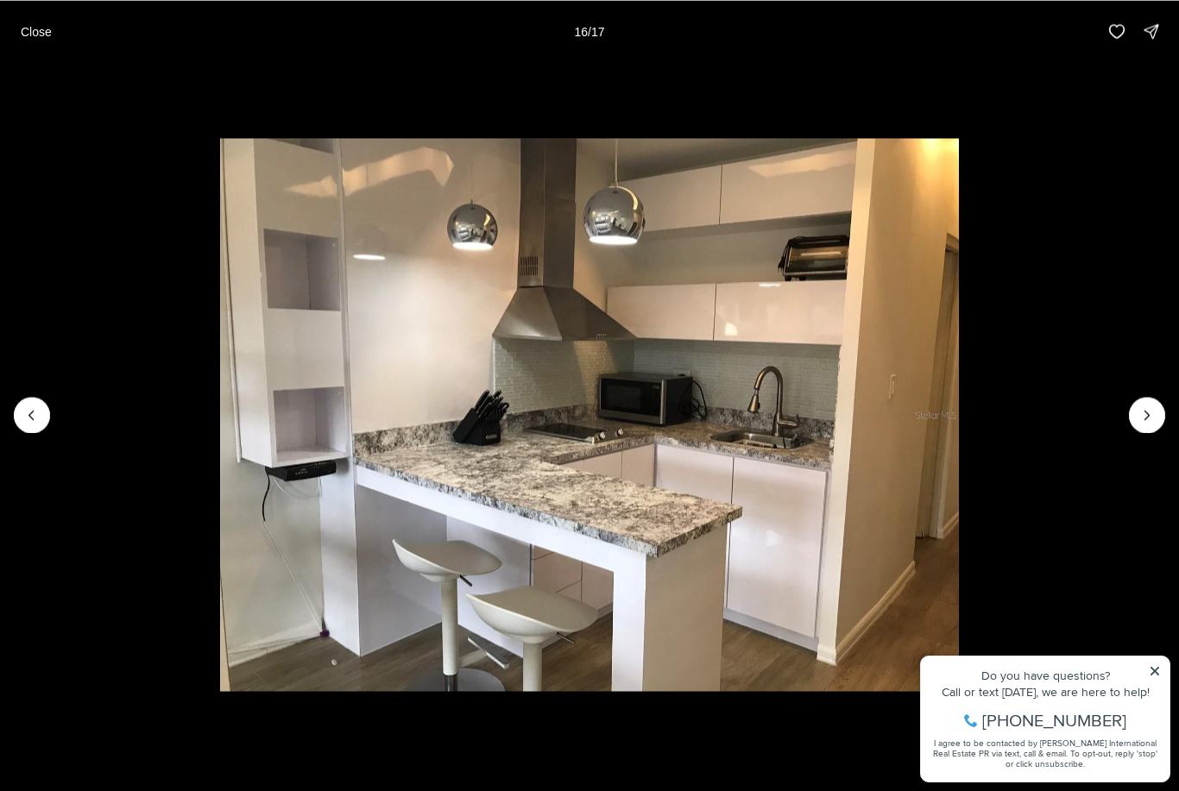
click at [1141, 432] on button "Next slide" at bounding box center [1147, 415] width 36 height 36
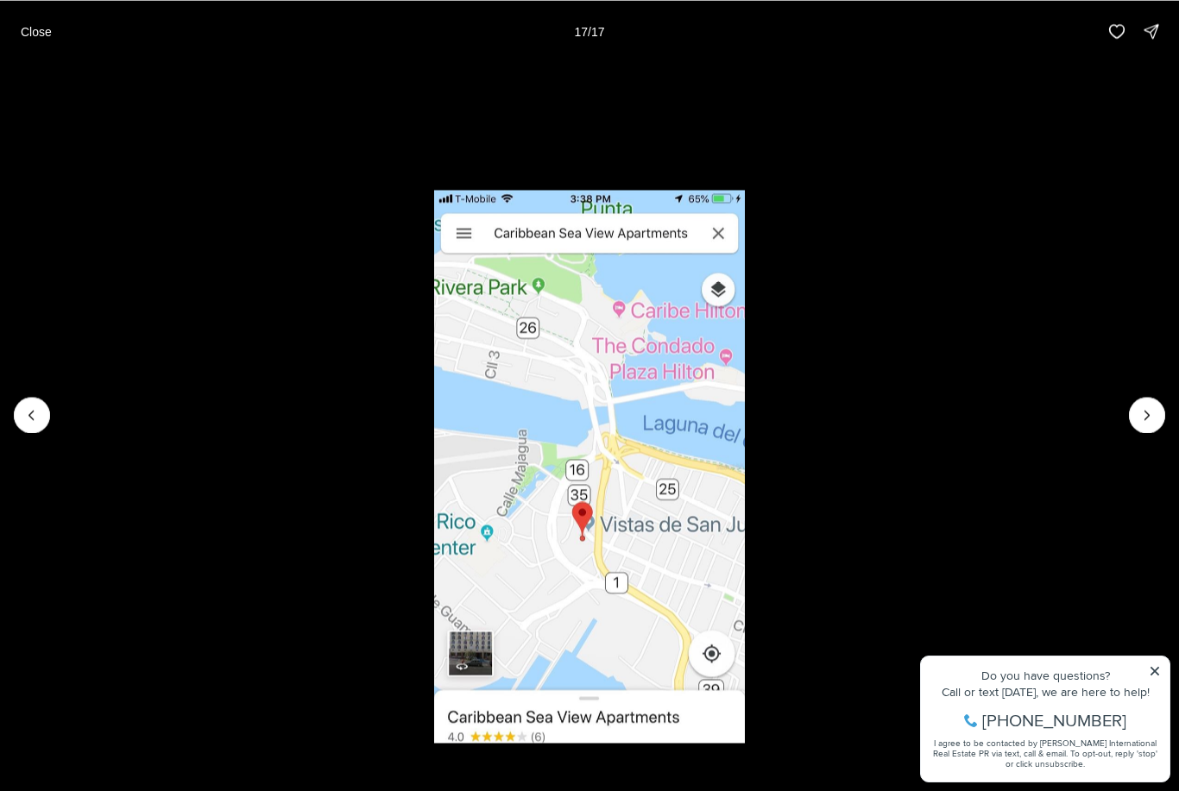
click at [1142, 435] on li "17 of 17" at bounding box center [589, 414] width 1179 height 705
click at [1144, 418] on div at bounding box center [1147, 415] width 36 height 36
click at [1157, 409] on div at bounding box center [1147, 415] width 36 height 36
click at [1156, 408] on div at bounding box center [1147, 415] width 36 height 36
click at [20, 410] on button "Previous slide" at bounding box center [32, 415] width 36 height 36
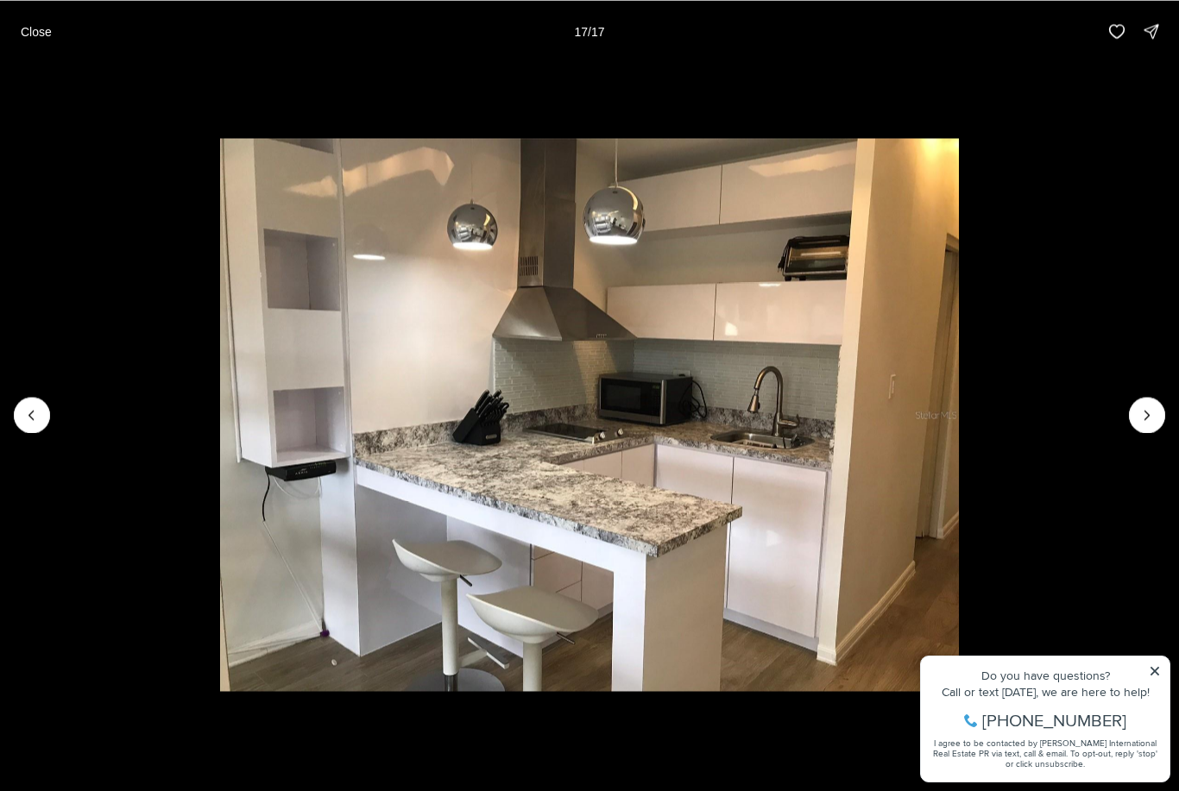
click at [20, 409] on button "Previous slide" at bounding box center [32, 415] width 36 height 36
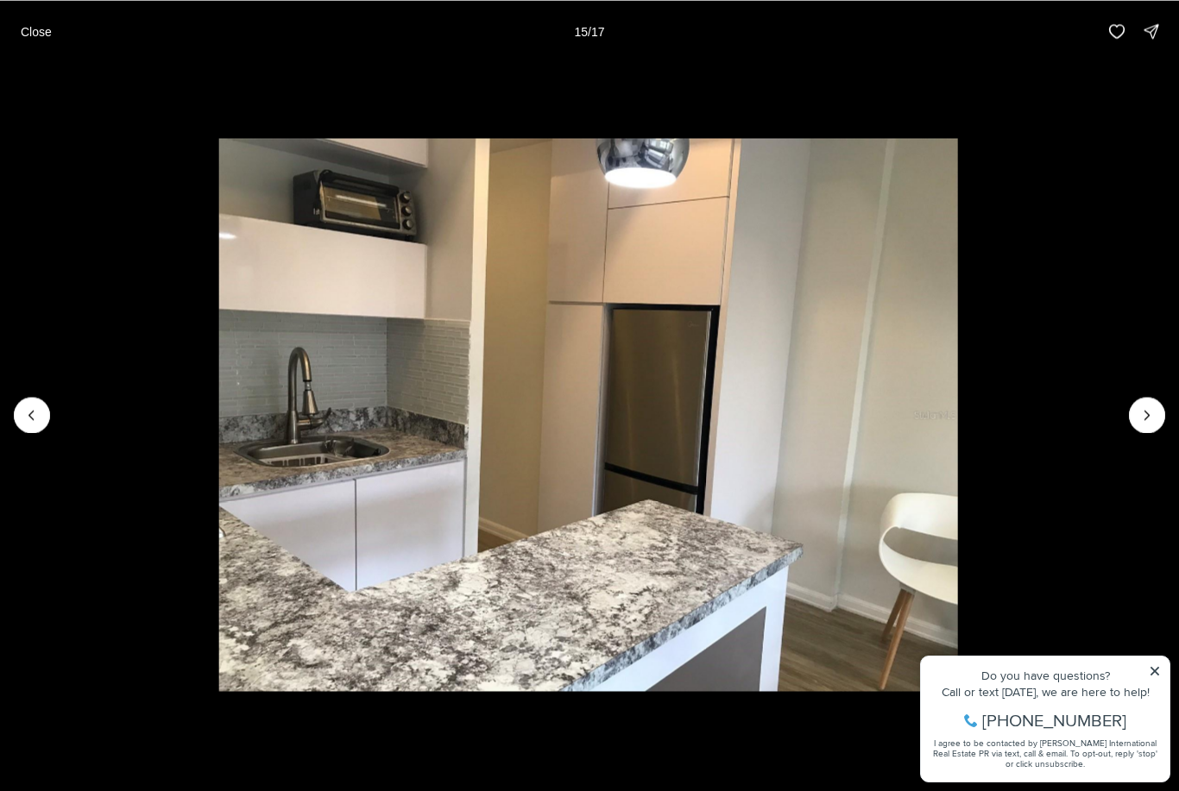
click at [219, 406] on img "15 of 17" at bounding box center [588, 415] width 739 height 554
click at [219, 405] on img "15 of 17" at bounding box center [588, 415] width 739 height 554
click at [32, 419] on icon "Previous slide" at bounding box center [31, 415] width 17 height 17
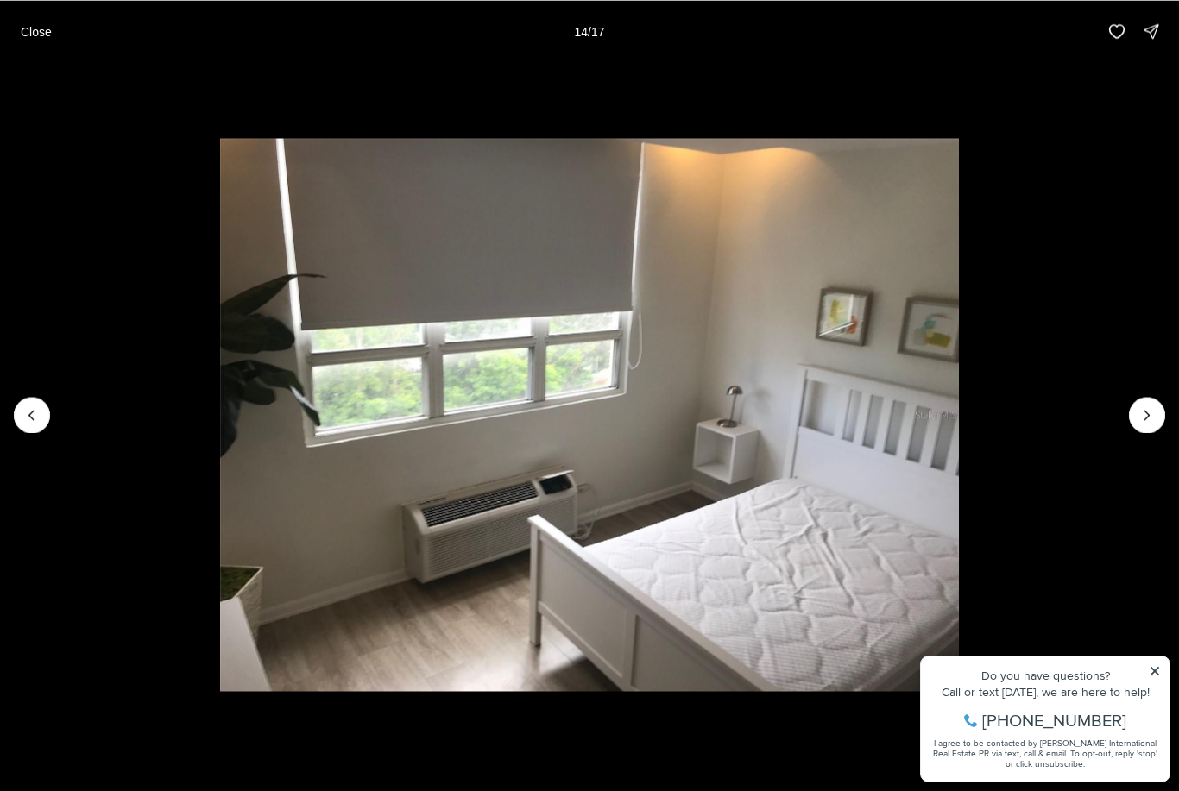
click at [38, 407] on icon "Previous slide" at bounding box center [31, 415] width 17 height 17
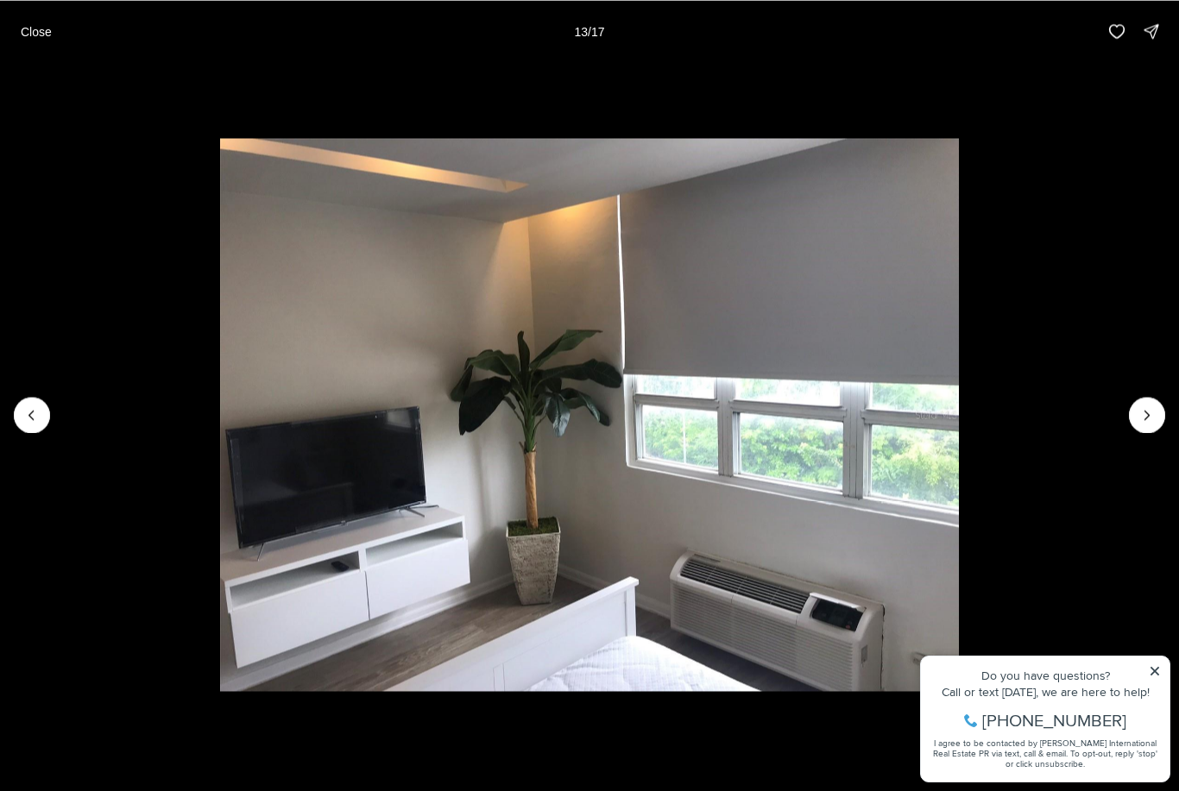
click at [37, 413] on icon "Previous slide" at bounding box center [31, 415] width 17 height 17
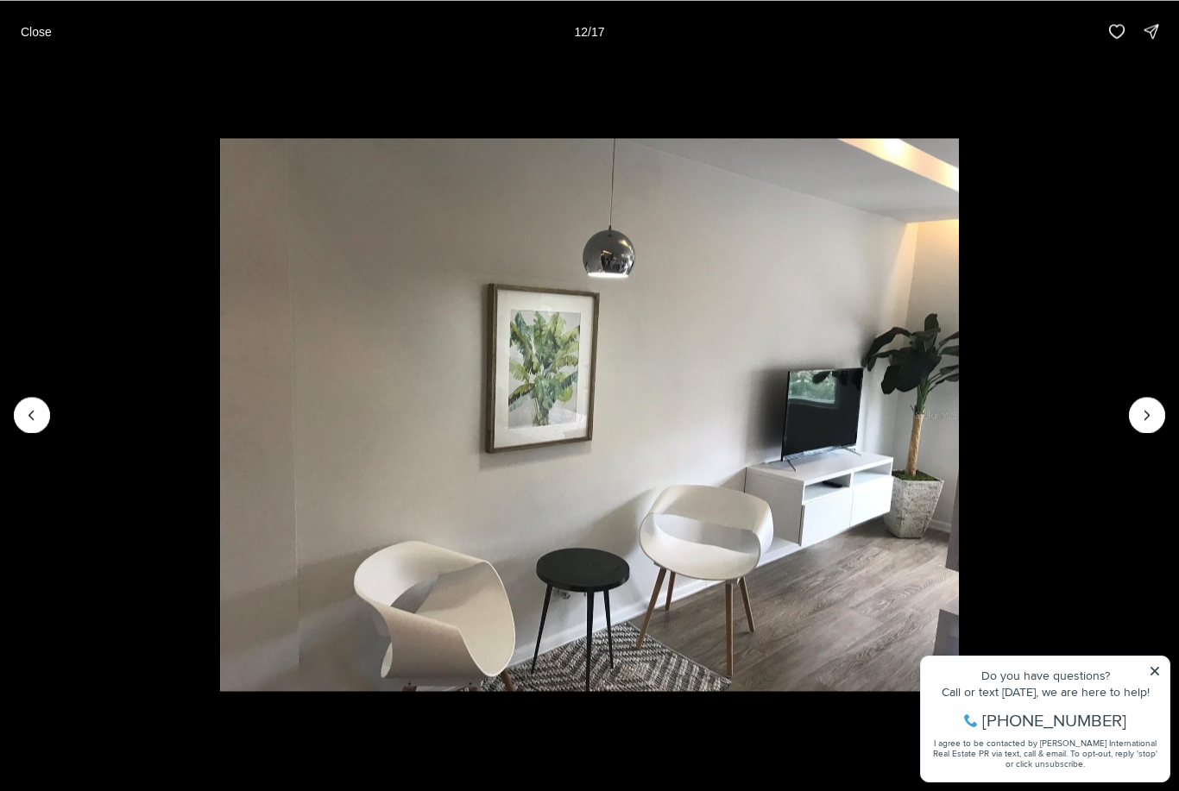
click at [1139, 400] on button "Next slide" at bounding box center [1147, 415] width 36 height 36
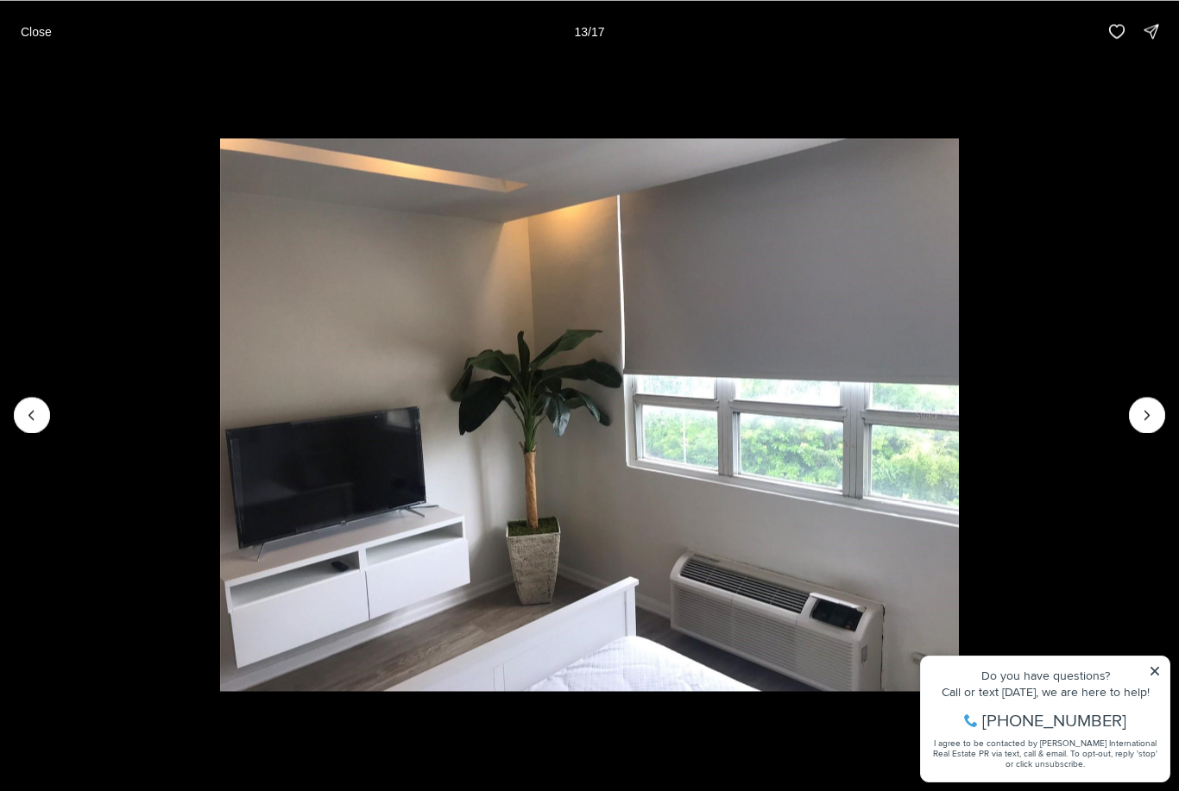
click at [220, 403] on img "13 of 17" at bounding box center [589, 415] width 739 height 554
click at [220, 393] on img "13 of 17" at bounding box center [589, 415] width 739 height 554
click at [22, 425] on button "Previous slide" at bounding box center [32, 415] width 36 height 36
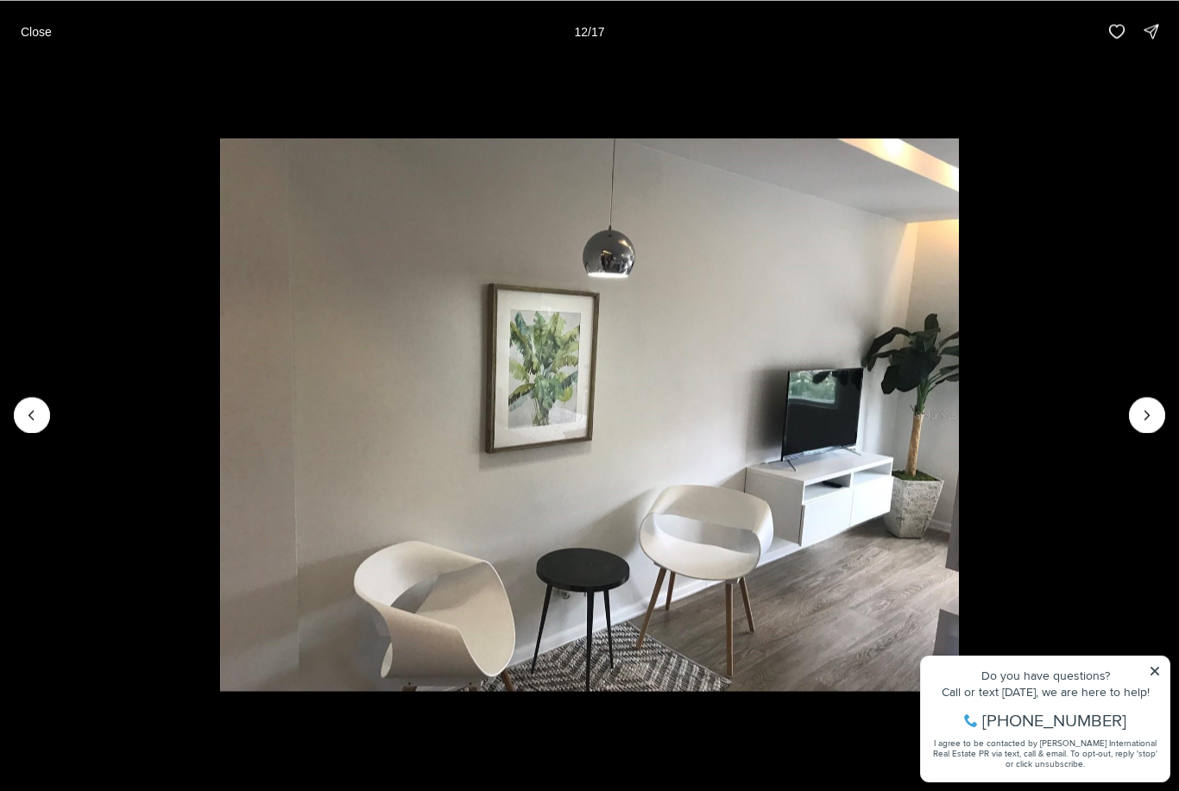
click at [41, 30] on p "Close" at bounding box center [36, 31] width 31 height 14
